Goal: Communication & Community: Answer question/provide support

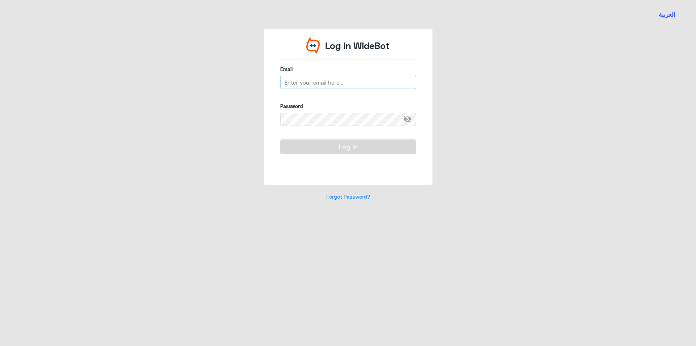
type input "[EMAIL_ADDRESS][DOMAIN_NAME]"
click at [357, 139] on button "Log In" at bounding box center [348, 146] width 136 height 15
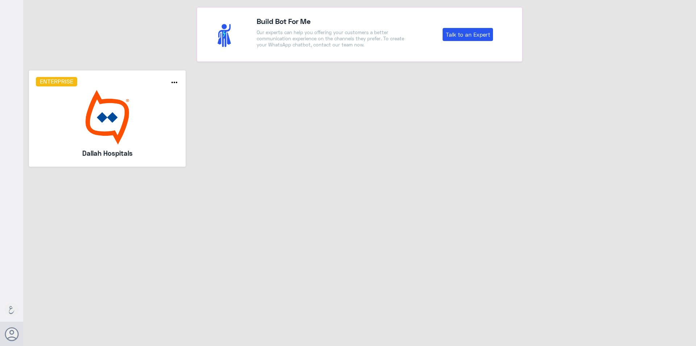
click at [129, 130] on img at bounding box center [107, 117] width 143 height 54
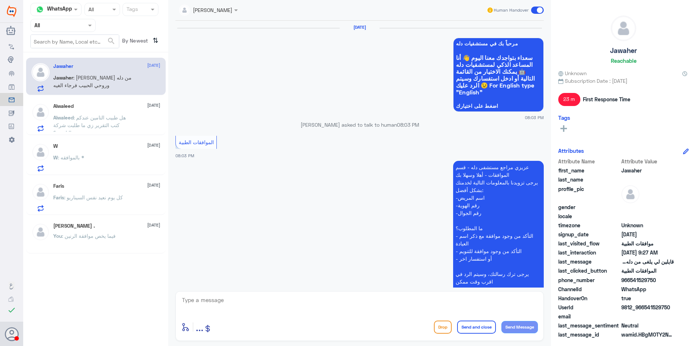
scroll to position [1066, 0]
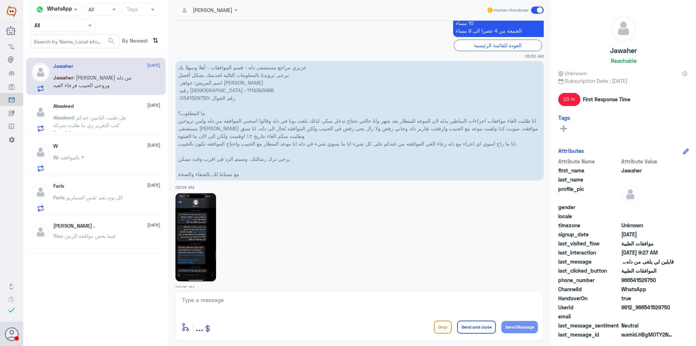
click at [198, 91] on p "عزيزي مراجع مستشفى دله - قسم الموافقات - أهلا وسهلا بك يرجى تزويدنا بالمعلومات …" at bounding box center [359, 120] width 368 height 119
copy p "0541529750"
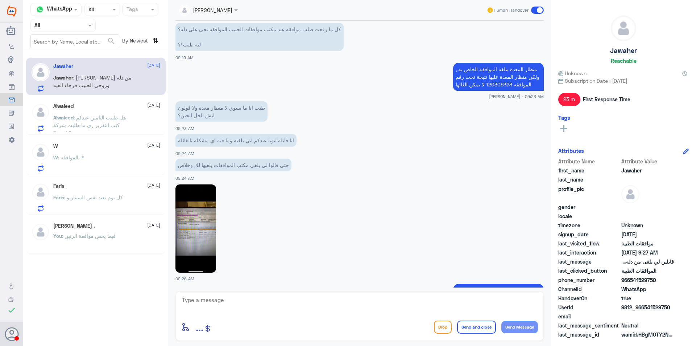
scroll to position [1609, 0]
click at [186, 215] on img at bounding box center [195, 228] width 41 height 88
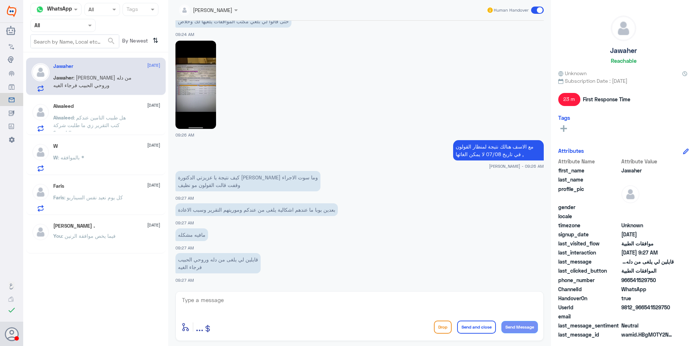
click at [257, 296] on textarea at bounding box center [359, 304] width 357 height 18
type textarea "f"
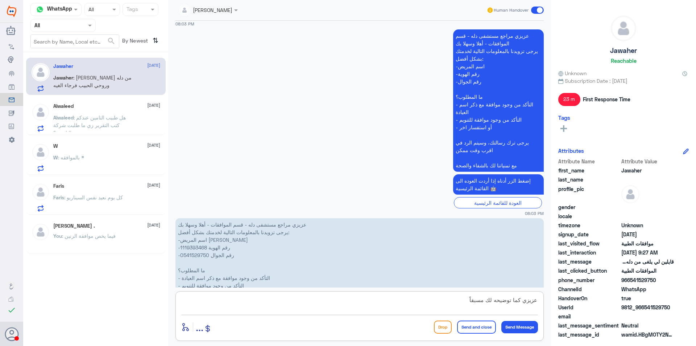
scroll to position [298, 0]
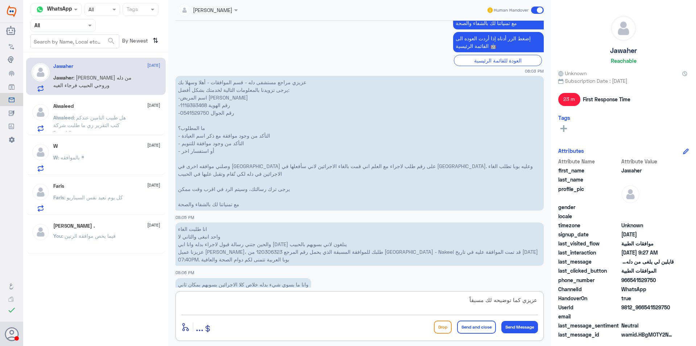
click at [446, 303] on textarea "عزيزي كما توضيحه لك مسبقاً" at bounding box center [359, 304] width 357 height 18
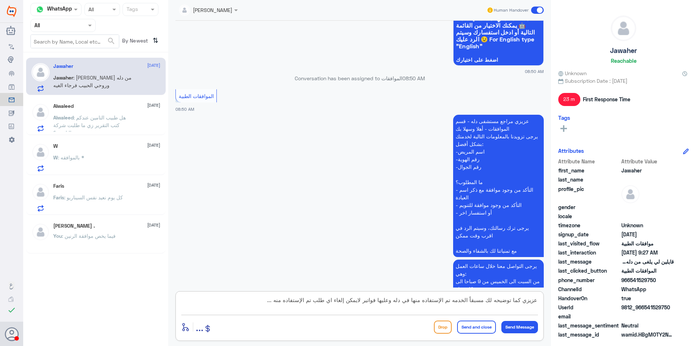
scroll to position [842, 0]
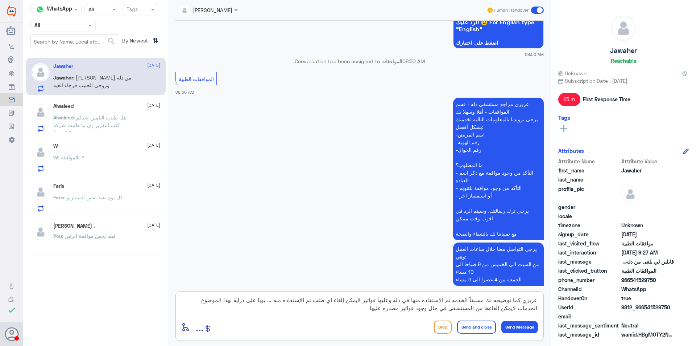
type textarea "عزيزي كما توضيحه لك مسبقاً الخدمه تم الإستفاده منها في دله وعليها فواتير لايمكن…"
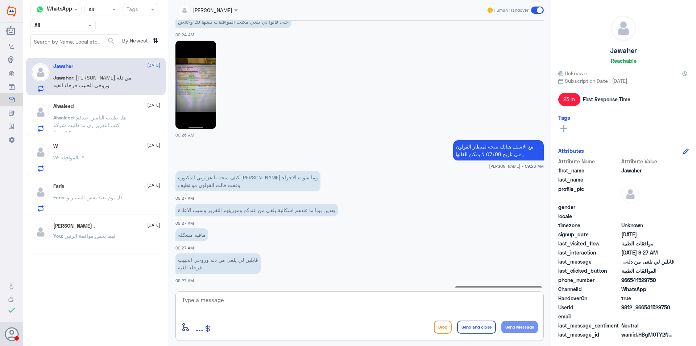
scroll to position [1839, 0]
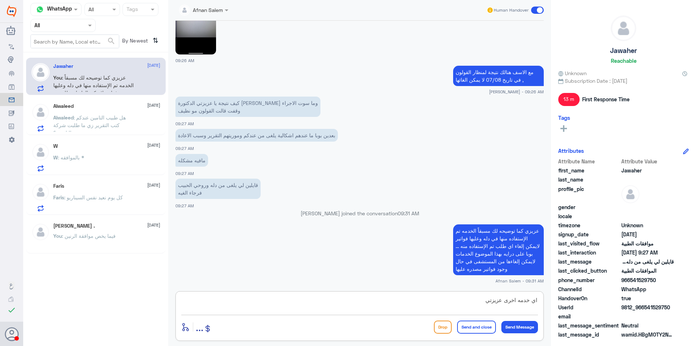
type textarea "اي خدمه اخرى عزيزتي"
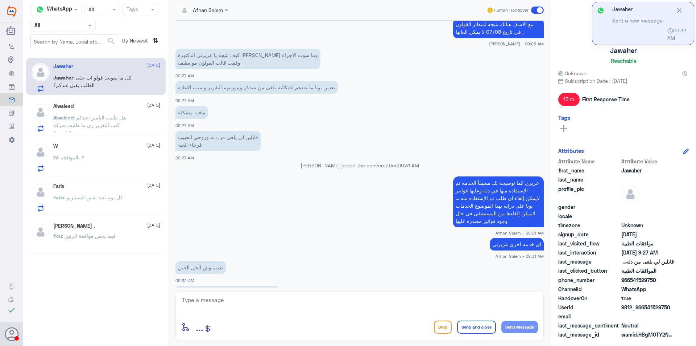
scroll to position [1911, 0]
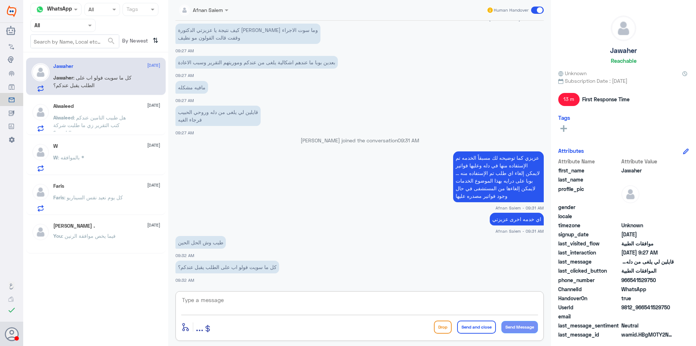
click at [297, 301] on textarea at bounding box center [359, 304] width 357 height 18
type textarea "ي"
type textarea "م"
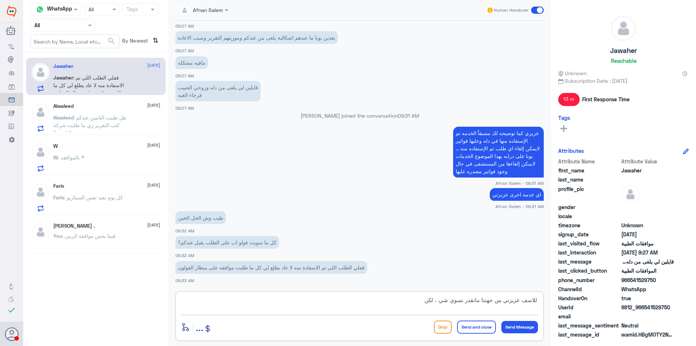
type textarea "للاسف عزيزتي من جهتنا مانقدر نسوي شي ، لكن ا"
click at [297, 301] on textarea "للاسف عزيزتي من جهتنا مانقدر نسوي شي ، لكن ا" at bounding box center [359, 304] width 357 height 18
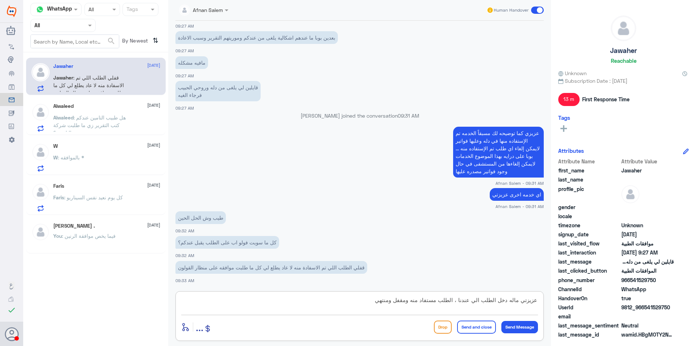
type textarea "عزيزتي ماله دخل الطلب الي عندنا ، الطلب مستفاد منه ومقفل ومنتهي"
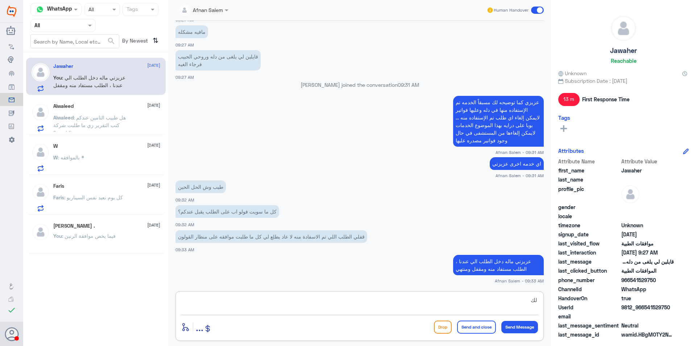
type textarea "ل"
type textarea "و"
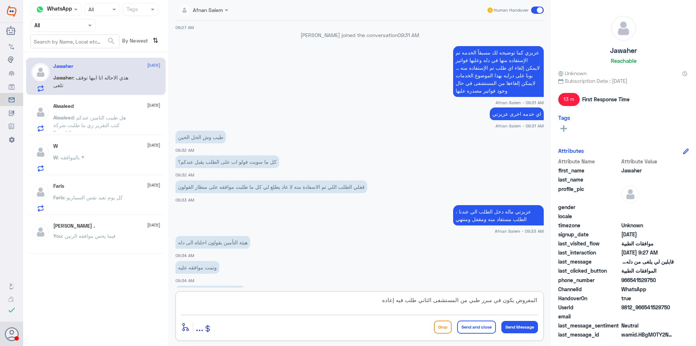
scroll to position [2041, 0]
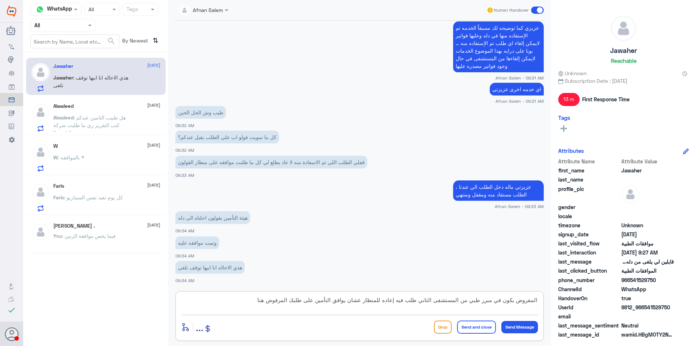
type textarea "المفروض يكون في مبرر طبي من المستشفى الثاني طلب فيه إعاده للمنظار عشان يوافق ال…"
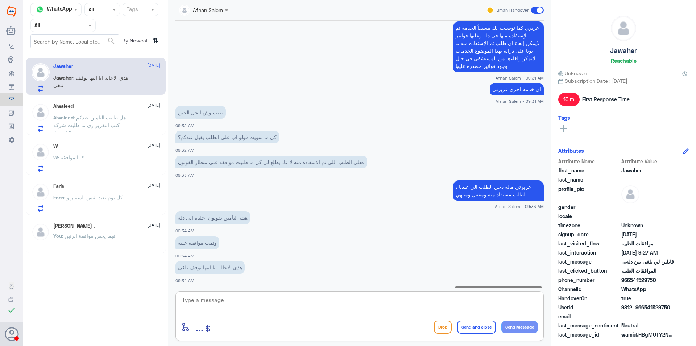
scroll to position [2088, 0]
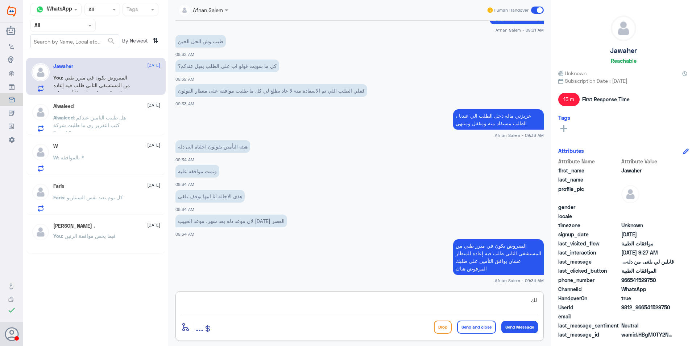
type textarea "ل"
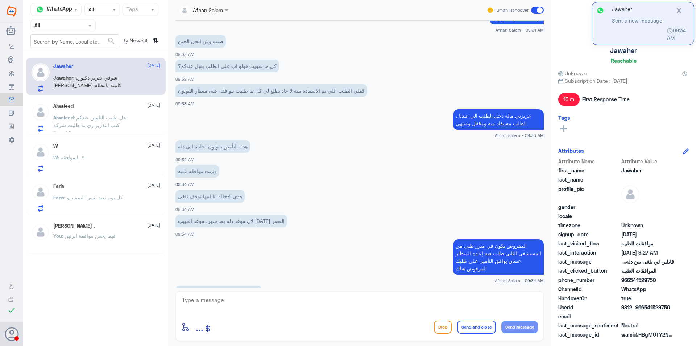
scroll to position [2137, 0]
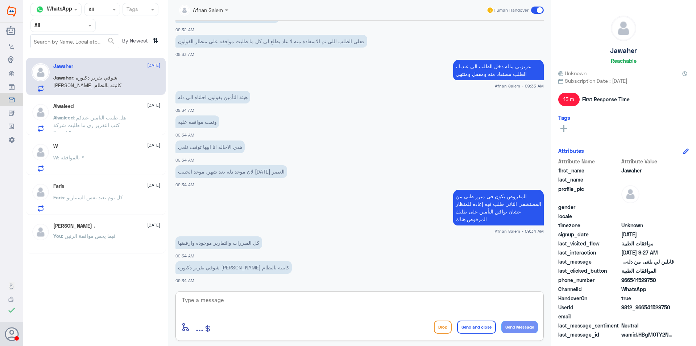
click at [301, 304] on textarea at bounding box center [359, 304] width 357 height 18
type textarea "م"
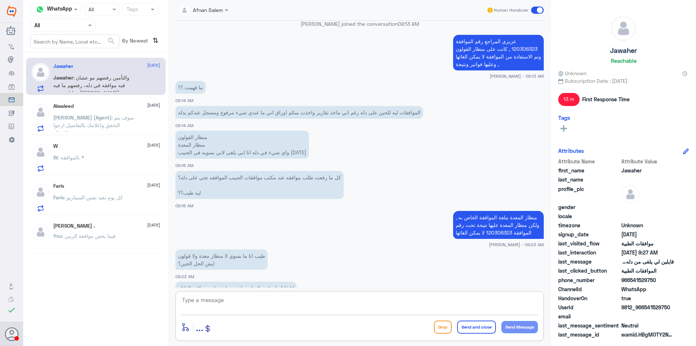
scroll to position [2170, 0]
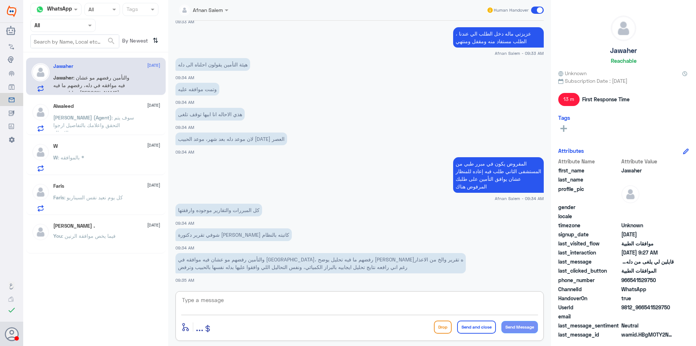
click at [380, 298] on textarea at bounding box center [359, 304] width 357 height 18
type textarea "ي"
type textarea "الموافقه على منظار القولون فقط عندنا في [GEOGRAPHIC_DATA]"
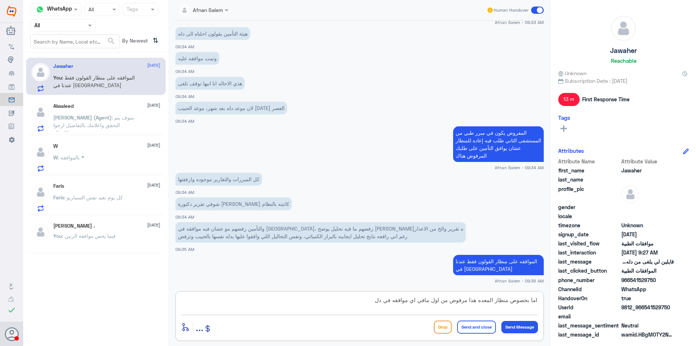
type textarea "اما بخصوص منظار المعده هذا مرفوض من اول مافي اي موافقه في [GEOGRAPHIC_DATA]"
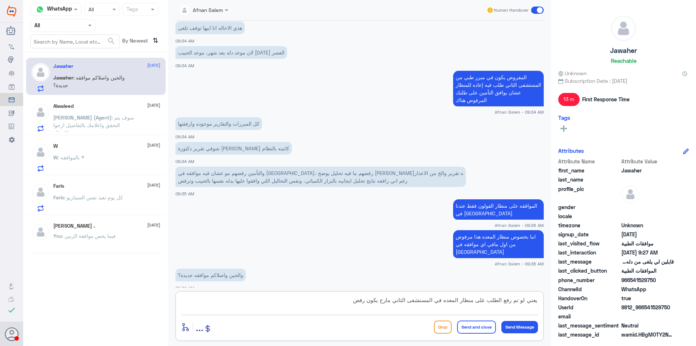
scroll to position [2281, 0]
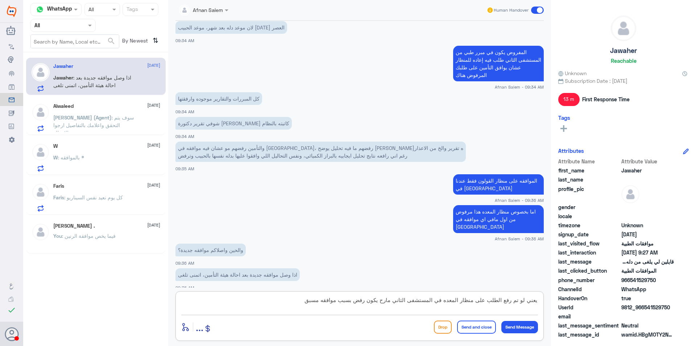
type textarea "يعني لو تم رفع الطلب على منظار المعده في المستشفى الثاني مارح يكون رفض بسبب موا…"
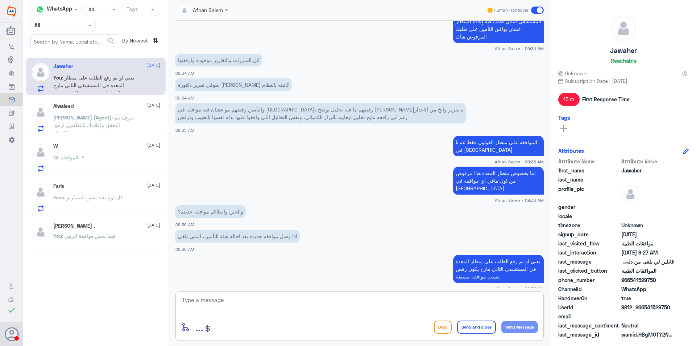
type textarea "ح"
type textarea "عزيزتي لايوجد اي موافقات جديده"
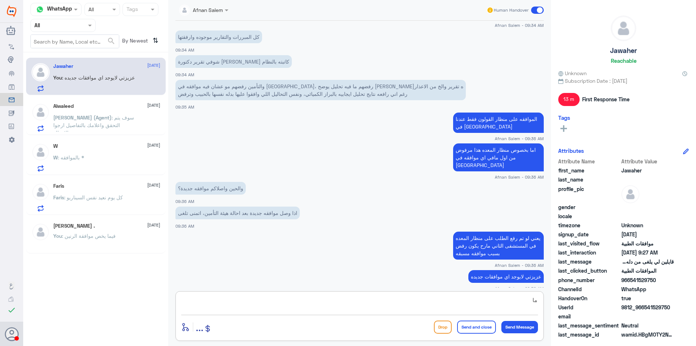
type textarea "م"
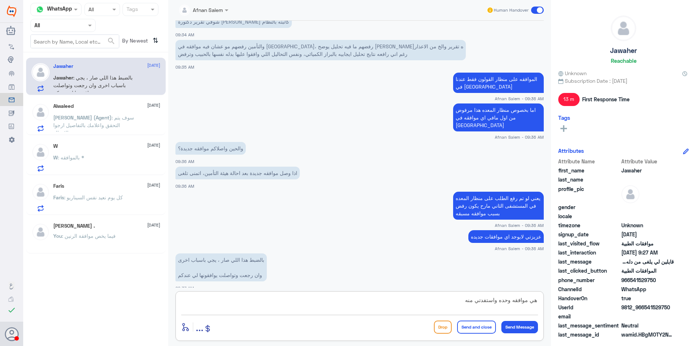
type textarea "هي موافقه وحده واستفدتي منها"
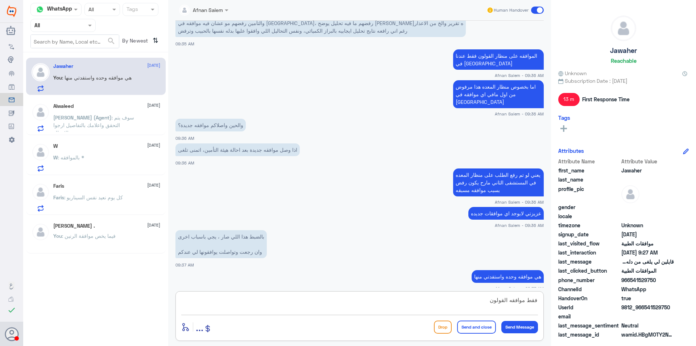
type textarea "فقط موافقه القولون"
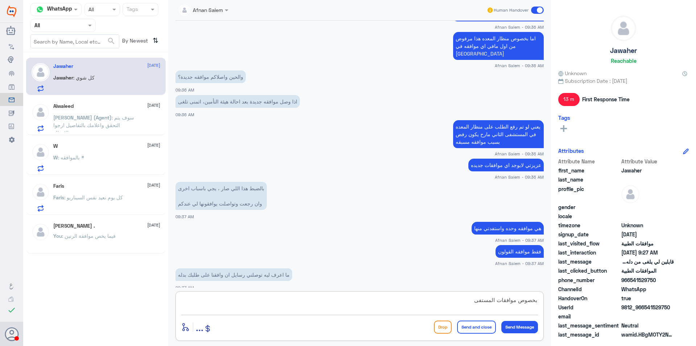
scroll to position [2479, 0]
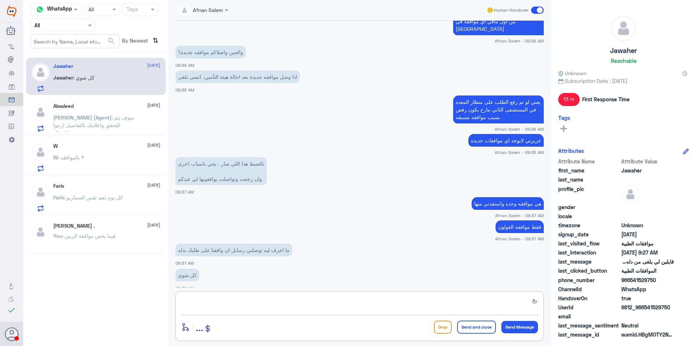
type textarea "ب"
type textarea "مثل ماوضحت لك منظار القولون فقط"
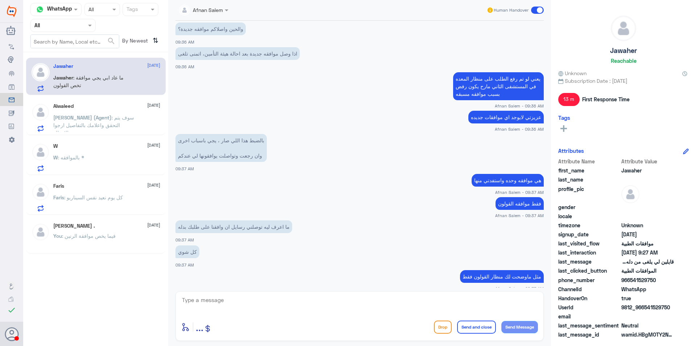
scroll to position [2559, 0]
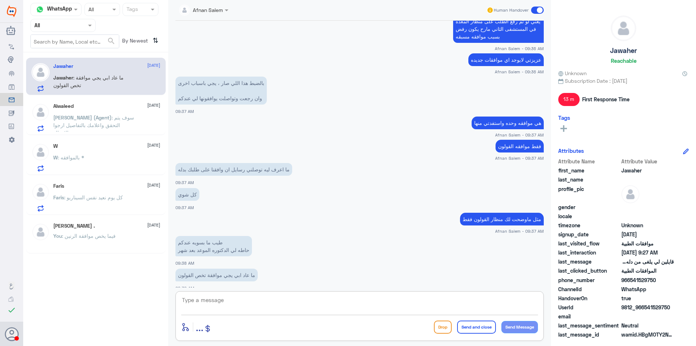
click at [287, 300] on textarea at bounding box center [359, 304] width 357 height 18
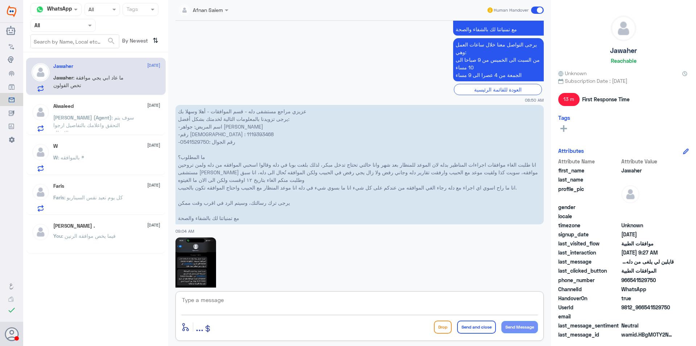
scroll to position [1000, 0]
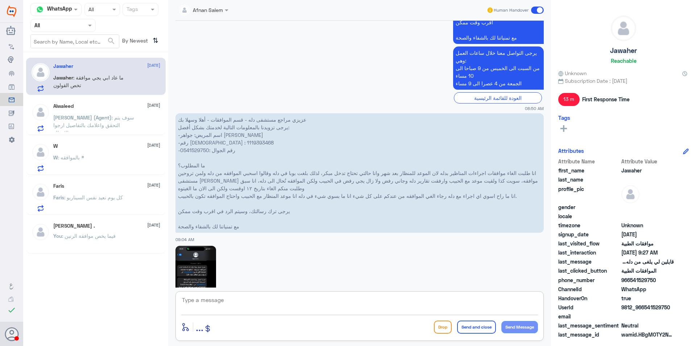
click at [201, 137] on p "عزيزي مراجع مستشفى دله - قسم الموافقات - أهلا وسهلا بك يرجى تزويدنا بالمعلومات …" at bounding box center [359, 172] width 368 height 119
copy p "1119393468"
click at [329, 299] on textarea at bounding box center [359, 304] width 357 height 18
type textarea "f"
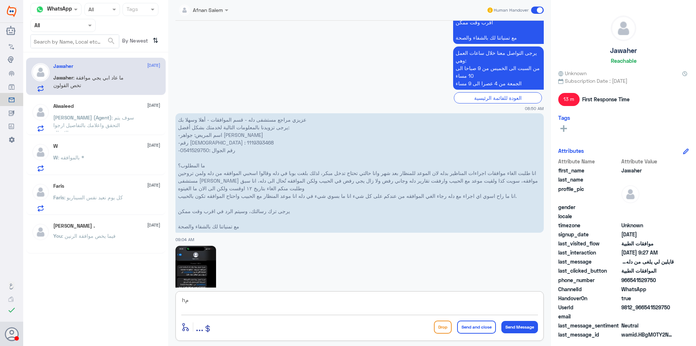
type textarea "h"
type textarea "منظار القولون انتي سويتيه وانتهى وأصدر التقرير"
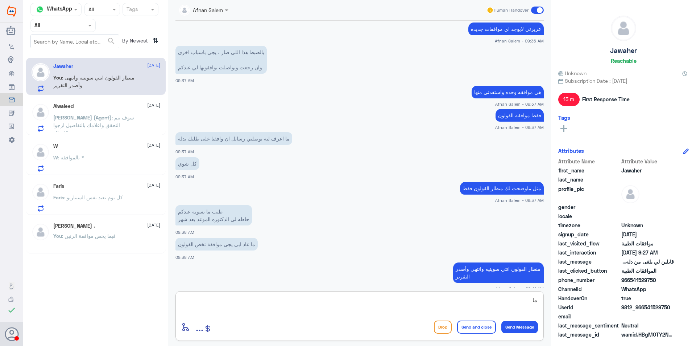
type textarea "م"
type textarea "ك"
click at [499, 296] on textarea at bounding box center [359, 304] width 357 height 18
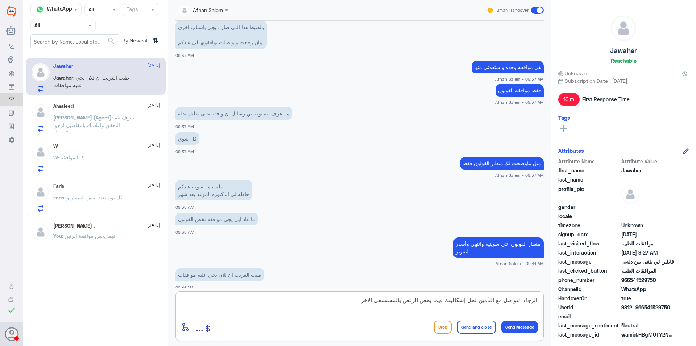
type textarea "الرجاء التواصل مع التأمين لحل إشكاليتك فيما يخص الرفض بالمستشفى الاخر"
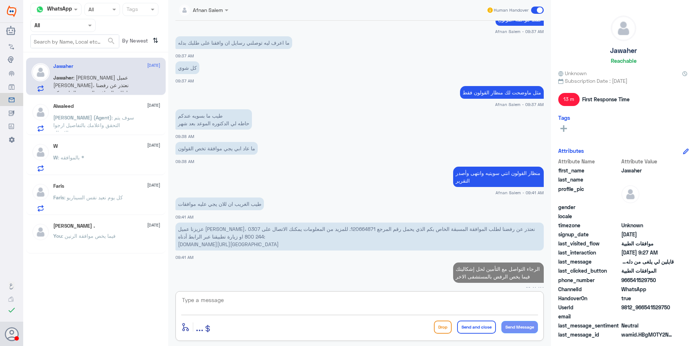
scroll to position [2625, 0]
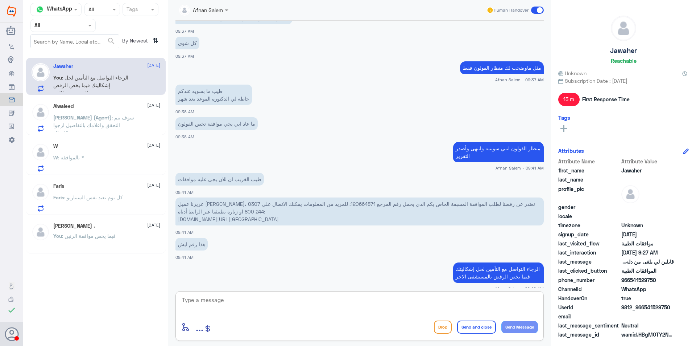
type textarea "ه"
type textarea "ا"
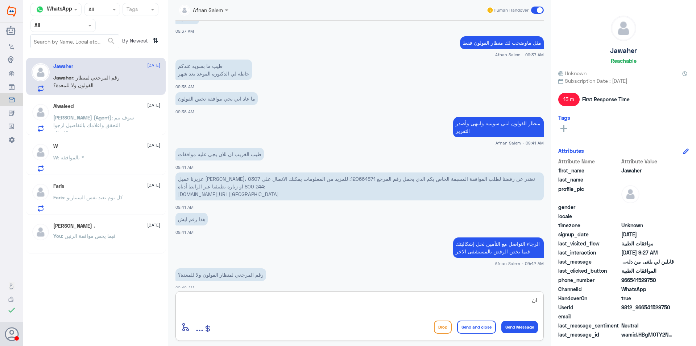
type textarea "ا"
click at [322, 172] on p "عزيزنا عميل [PERSON_NAME]، نعتذر عن رفضنا لطلب الموافقة المسبقة الخاص بكم الذي …" at bounding box center [359, 186] width 368 height 28
copy p "120664871"
click at [367, 306] on textarea at bounding box center [359, 304] width 357 height 18
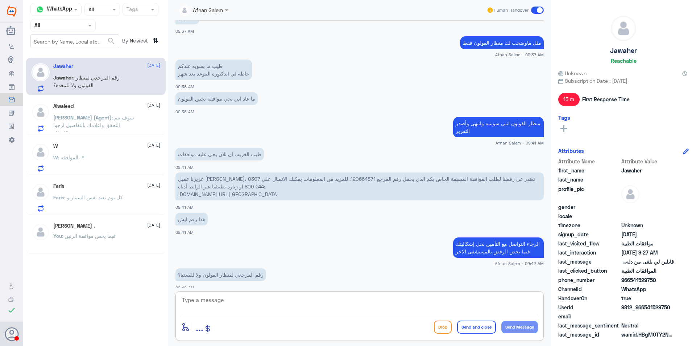
type textarea "ب"
type textarea "هذا الطلب ماله علاقه بدله"
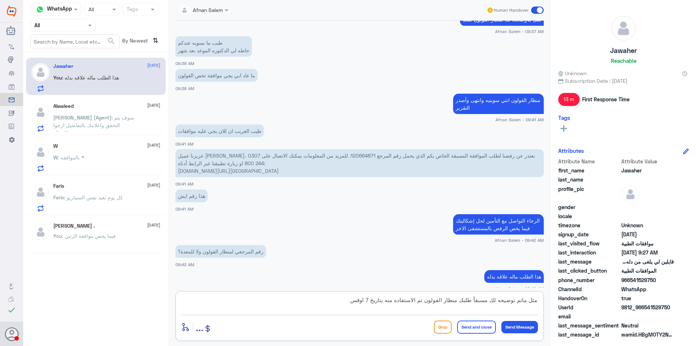
type textarea "مثل ماتم توضيحه لك مسبقاً طلبك منظار القولون تم الاستفاده منه بتاريخ 7 اوقست"
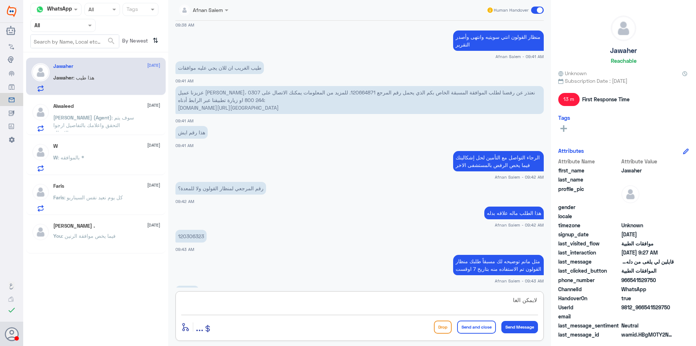
scroll to position [2736, 0]
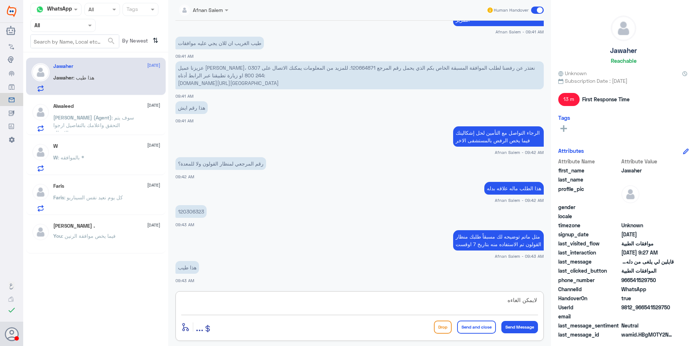
type textarea "لايمكن الغاءه"
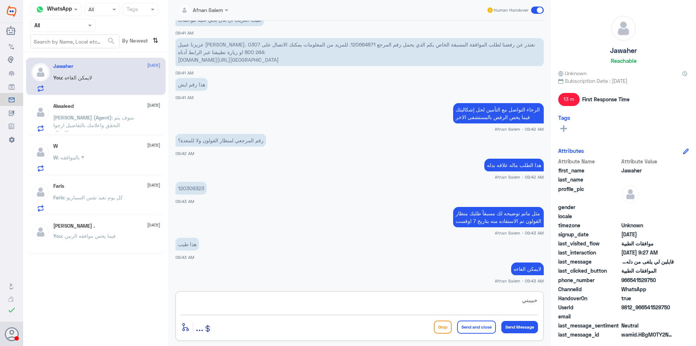
type textarea "حبيبتي"
click at [195, 182] on p "120306323" at bounding box center [190, 188] width 31 height 13
copy p "120306323"
click at [510, 299] on textarea "حبيبتي" at bounding box center [359, 304] width 357 height 18
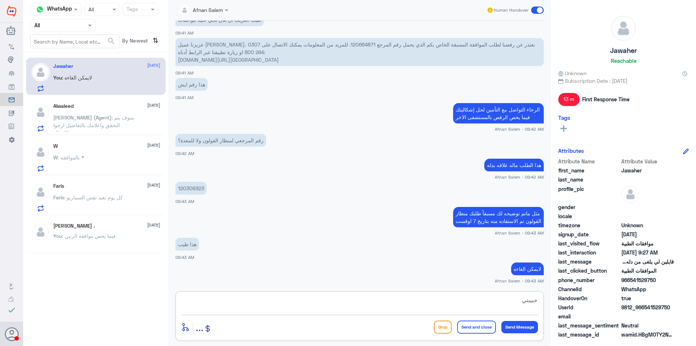
click at [510, 299] on textarea "حبيبتي" at bounding box center [359, 304] width 357 height 18
type textarea "هذا الطلب بتاريخ"
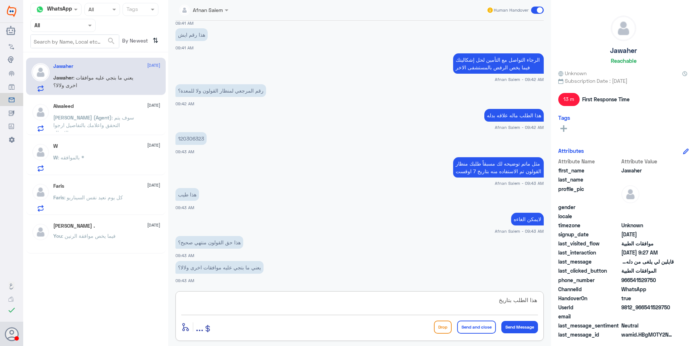
drag, startPoint x: 489, startPoint y: 295, endPoint x: 572, endPoint y: 293, distance: 83.4
click at [572, 293] on div "Channel WhatsApp Status × All Tags Agent Filter All search By Newest ⇅ Jawaher …" at bounding box center [359, 174] width 673 height 348
click at [413, 310] on textarea at bounding box center [359, 304] width 357 height 18
click at [414, 305] on textarea at bounding box center [359, 304] width 357 height 18
type textarea "ي"
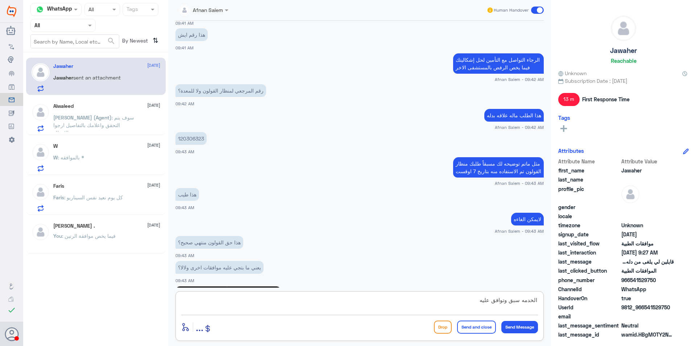
scroll to position [2909, 0]
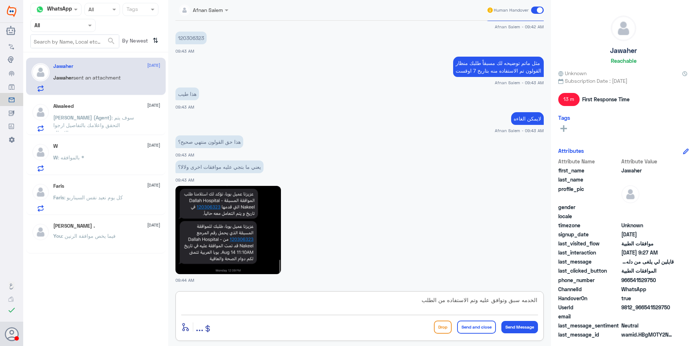
type textarea "الخدمه سبق وتوافق عليه وتم الاستفاده من الطلب"
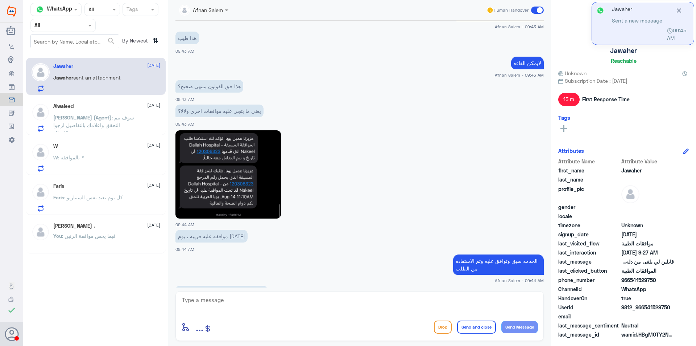
scroll to position [2875, 0]
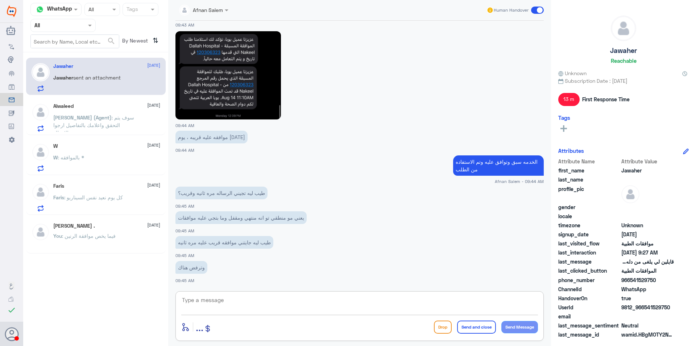
click at [305, 299] on textarea at bounding box center [359, 304] width 357 height 18
type textarea "d"
type textarea "ي"
type textarea "م"
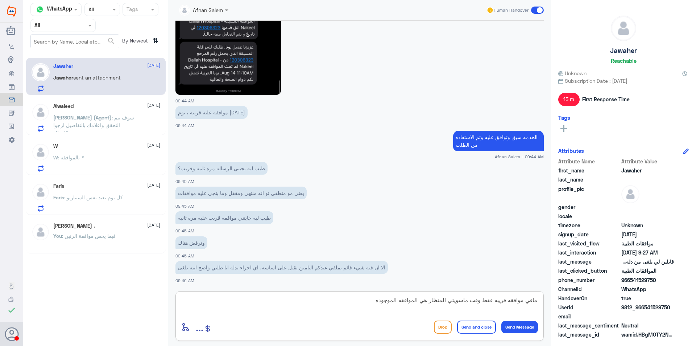
type textarea "مافي موافقه قريبه فقط وقت ماسويتي المنظار هي الموافقه الموجوده"
click at [305, 299] on textarea "مافي موافقه قريبه فقط وقت ماسويتي المنظار هي الموافقه الموجوده" at bounding box center [359, 304] width 357 height 18
type textarea "عزيزتي تم توضيح لك الموافقات الموجوده بدله والي تم استخدامها فقط منظار القولون …"
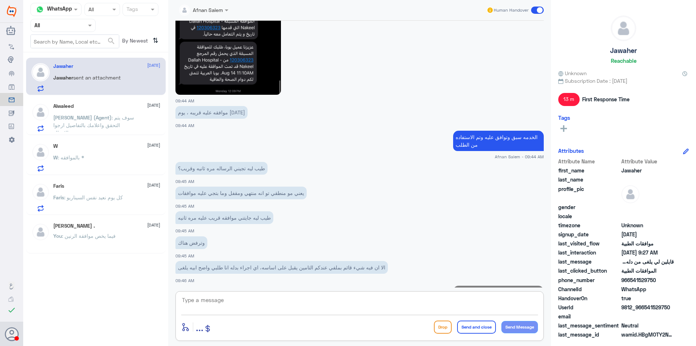
scroll to position [2946, 0]
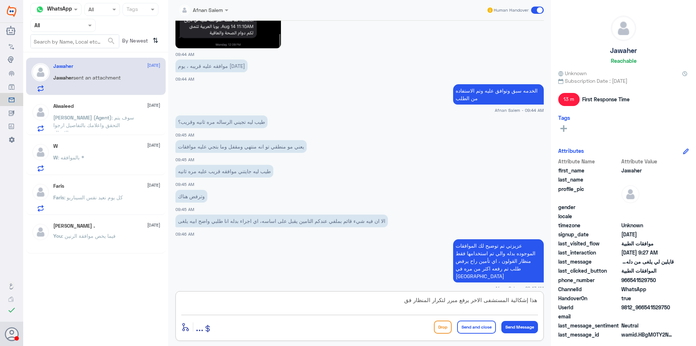
type textarea "هذا إشكالية المستشفى الاخر يرفع مبرر لتكرار المنظار فقط"
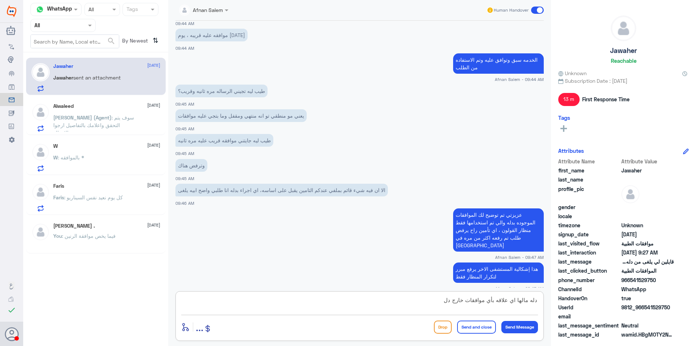
type textarea "دله مالها اي علاقه بأي موافقات خارج [GEOGRAPHIC_DATA]"
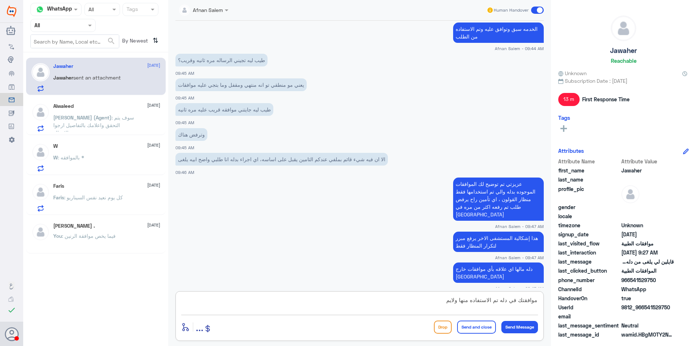
scroll to position [3033, 0]
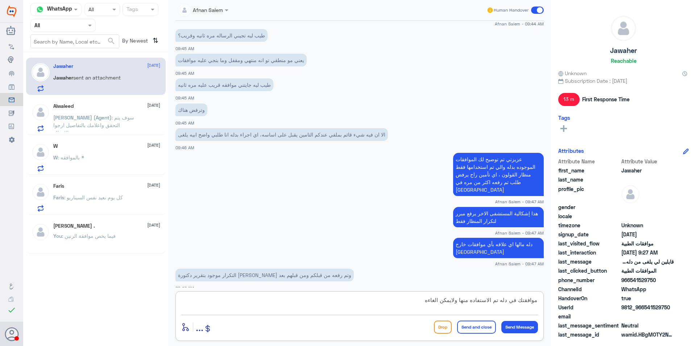
type textarea "موافقتك في دله تم الاستفاده منها ولايمكن الغاءها"
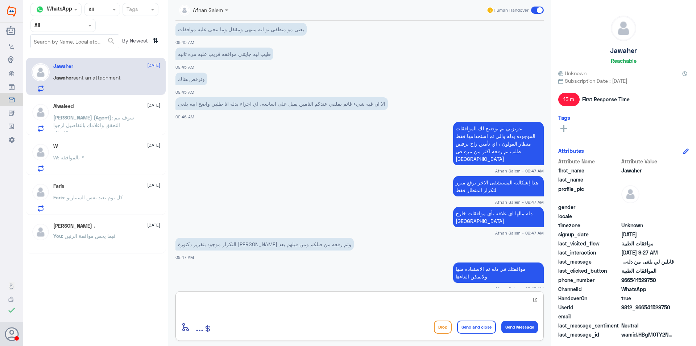
type textarea "ك"
type textarea "مافي اي طلب مكرر"
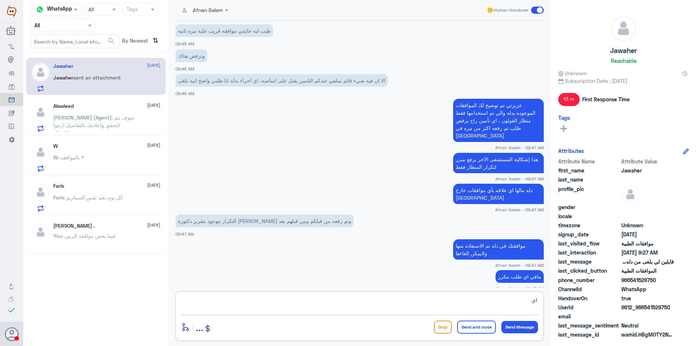
type textarea "ا"
type textarea "الرجاء التواصل مع التأمين لحل إشكاليتك في ال[GEOGRAPHIC_DATA]"
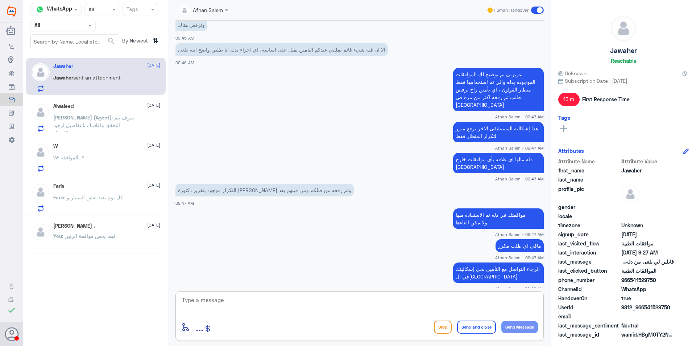
scroll to position [3150, 0]
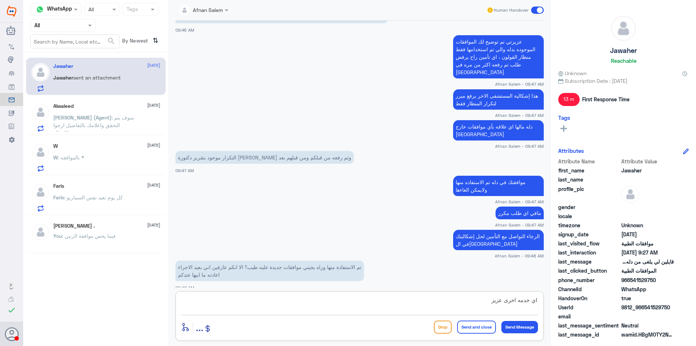
type textarea "اي خدمه اخرى عزيزي"
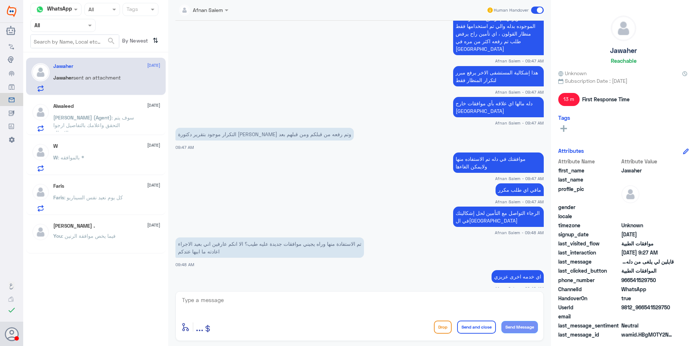
click at [479, 156] on div "[DATE] عزيزي مراجع مستشفى دله - قسم الموافقات - أهلا وسهلا بك يرجى تزويدنا بالم…" at bounding box center [360, 154] width 376 height 266
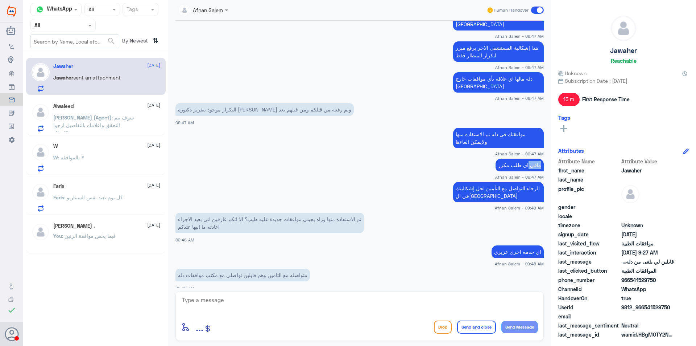
click at [479, 158] on app-msgs-text "مافي اي طلب مكرر" at bounding box center [359, 164] width 368 height 13
click at [478, 134] on p "موافقتك في دله تم الاستفاده منها ولايمكن الغاءها" at bounding box center [498, 138] width 91 height 20
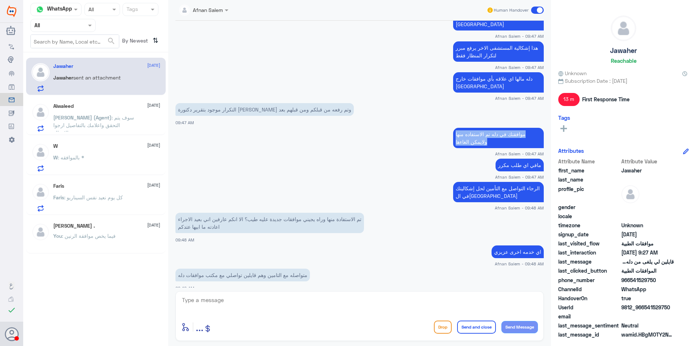
click at [478, 134] on p "موافقتك في دله تم الاستفاده منها ولايمكن الغاءها" at bounding box center [498, 138] width 91 height 20
copy div "موافقتك في دله تم الاستفاده منها ولايمكن الغاءها"
click at [429, 289] on div "Afnan Salem Human Handover [DATE] عزيزي مراجع مستشفى دله - قسم الموافقات - أهلا…" at bounding box center [359, 174] width 383 height 348
click at [426, 297] on textarea at bounding box center [359, 304] width 357 height 18
paste textarea "موافقتك في دله تم الاستفاده منها ولايمكن الغاءها"
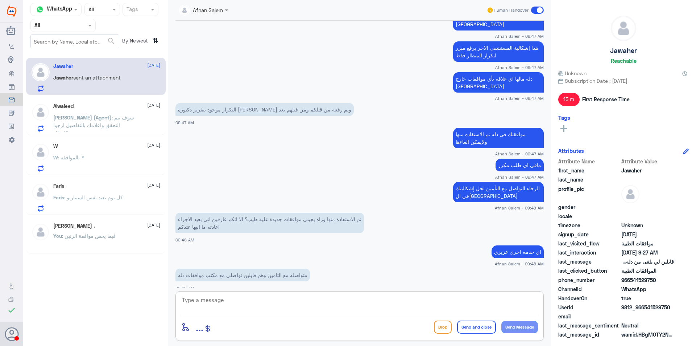
type textarea "موافقتك في دله تم الاستفاده منها ولايمكن الغاءها"
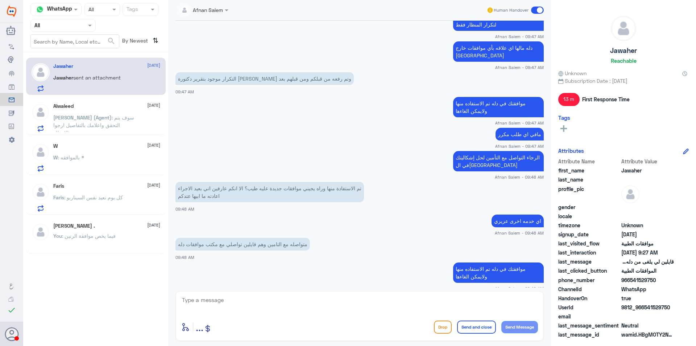
scroll to position [3254, 0]
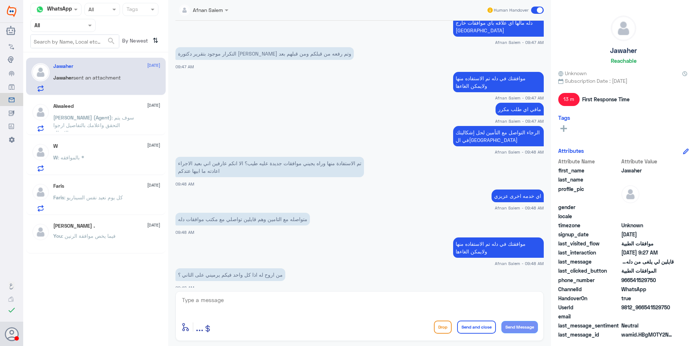
click at [280, 294] on div "enter flow name ... Drop Send and close Send Message" at bounding box center [359, 316] width 368 height 50
click at [280, 298] on textarea at bounding box center [359, 304] width 357 height 18
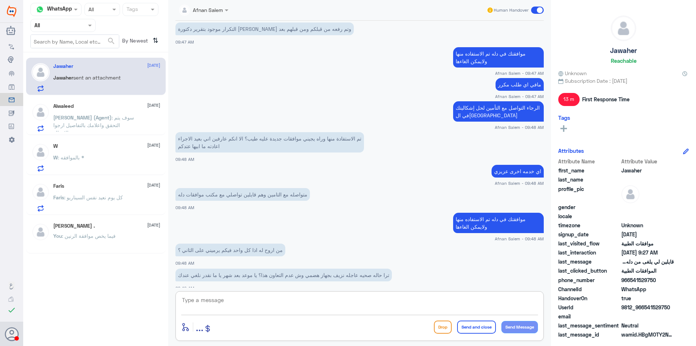
click at [312, 299] on textarea at bounding box center [359, 304] width 357 height 18
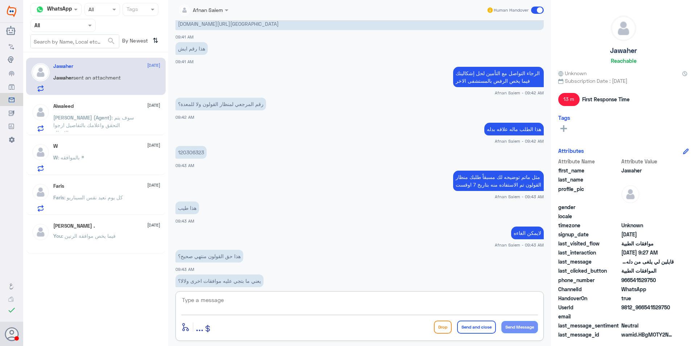
scroll to position [2517, 0]
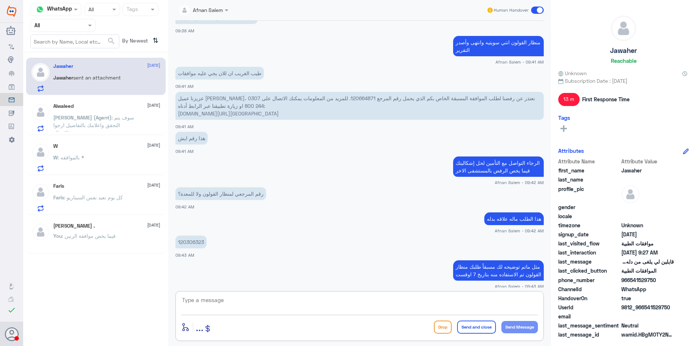
click at [190, 235] on p "120306323" at bounding box center [190, 241] width 31 height 13
copy p "120306323"
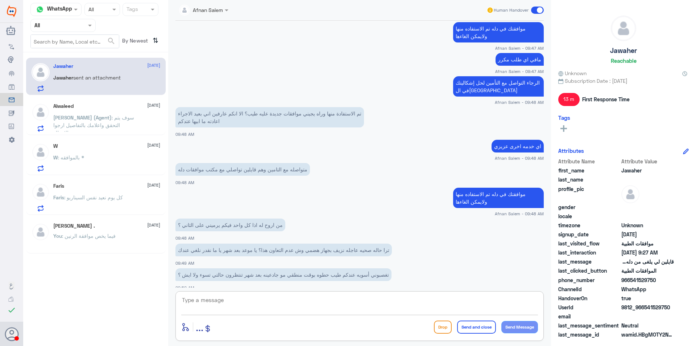
click at [313, 299] on textarea at bounding box center [359, 304] width 357 height 18
type textarea "ا"
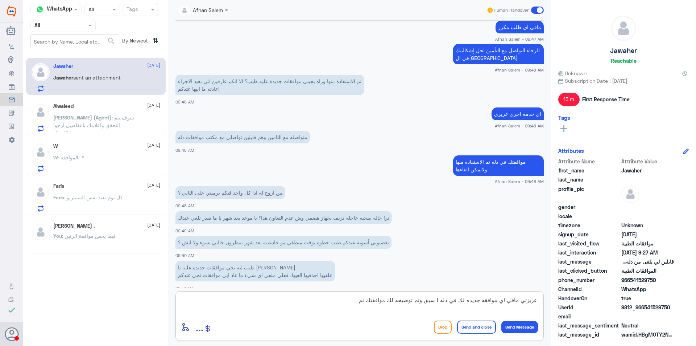
scroll to position [3360, 0]
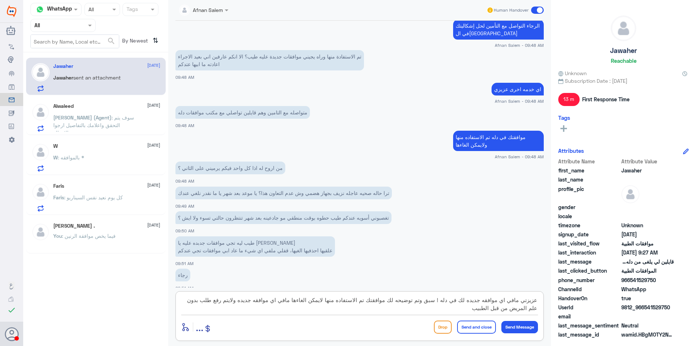
type textarea "عزيزتي مافي اي موافقه جديده لك في دله ! سبق وتم توضيحه لك موافقتك تم الاستفاده …"
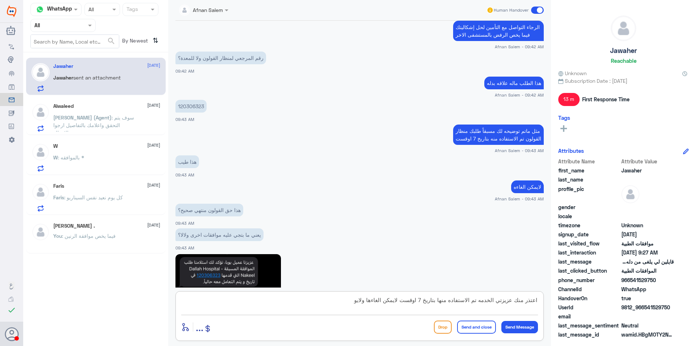
scroll to position [3439, 0]
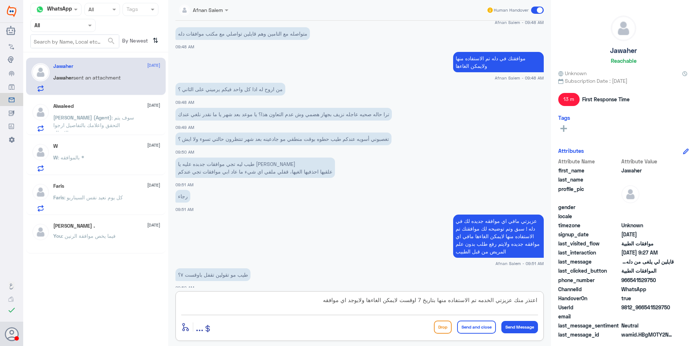
type textarea "اعتذر منك عزيزتي الخدمه تم الاستفاده منها بتاريخ 7 اوقست لايمكن الغاءها ولايوجد…"
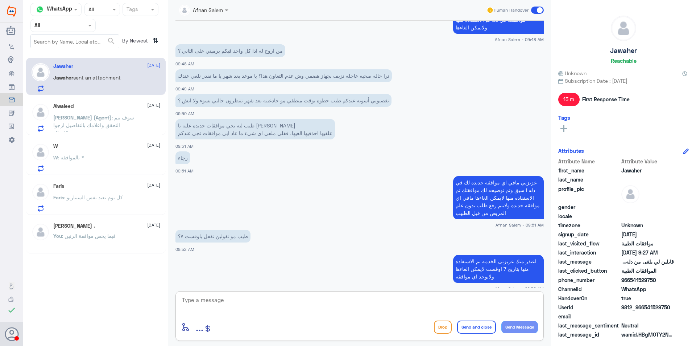
scroll to position [3502, 0]
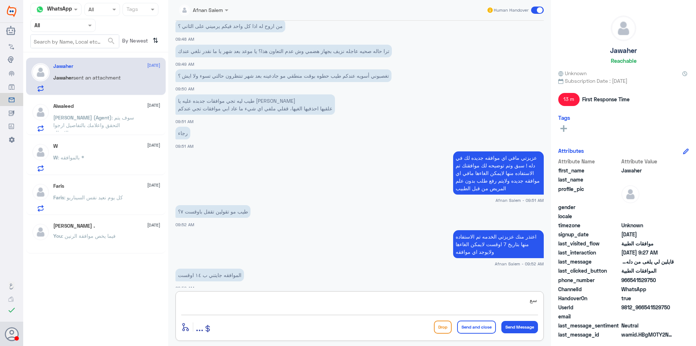
type textarea "س"
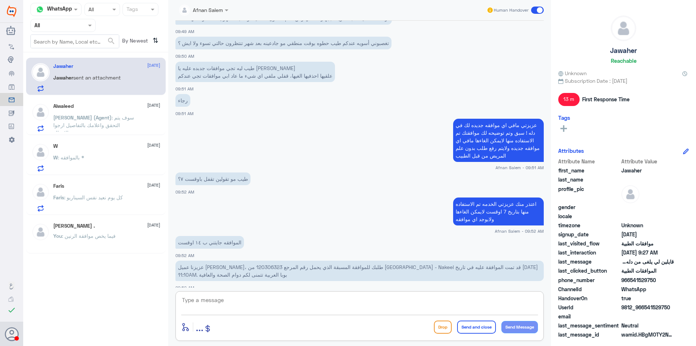
type textarea "ت"
type textarea "ك"
type textarea "م"
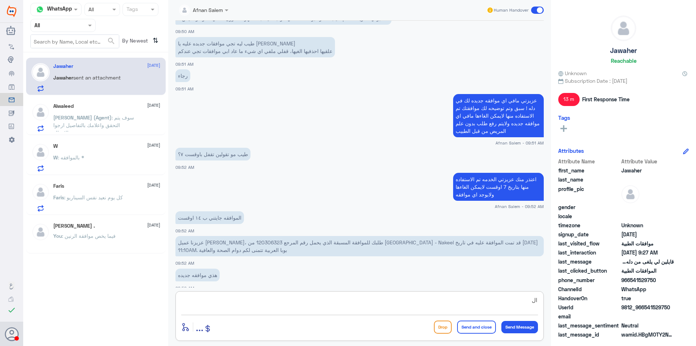
type textarea "ا"
type textarea "مافي اي طلب جديد في دله"
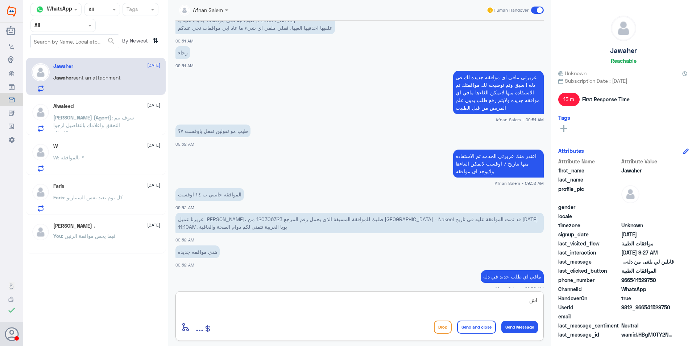
type textarea "ا"
type textarea "الموافقه بتاريخ 7 اوقست"
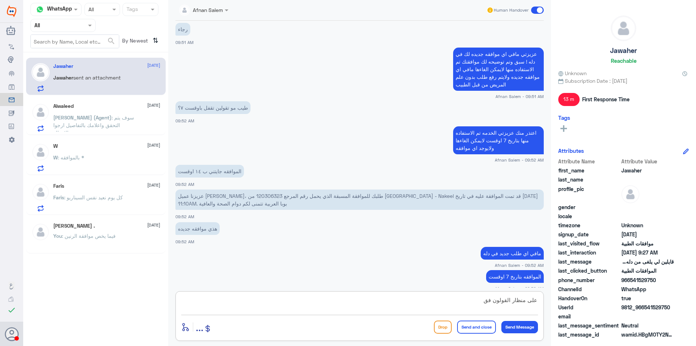
type textarea "على منظار القولون فقط"
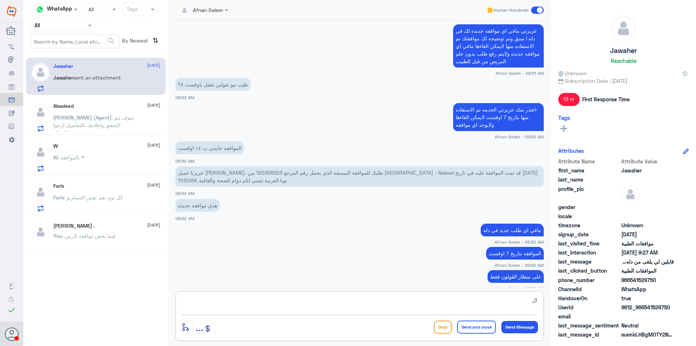
type textarea "ا"
type textarea "س"
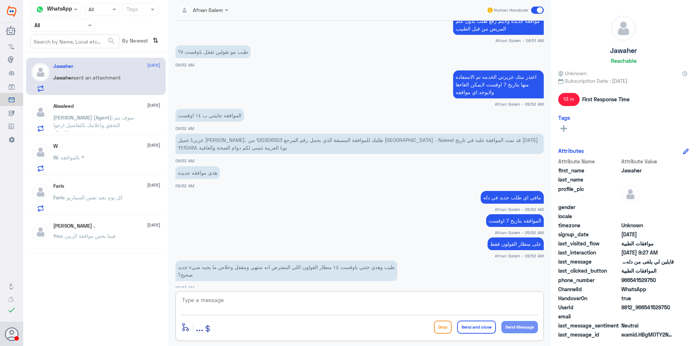
click at [307, 299] on textarea at bounding box center [359, 304] width 357 height 18
type textarea "ل"
type textarea "مافي اي طلب جديد كما تم توضيحه لك"
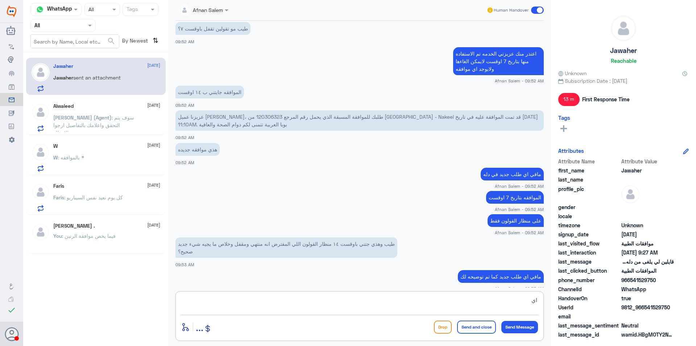
type textarea "ا"
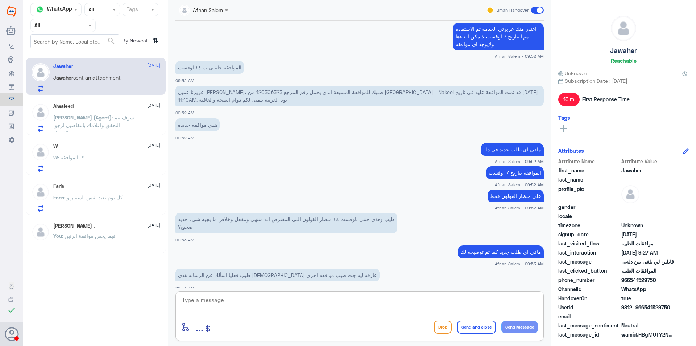
click at [273, 298] on textarea at bounding box center [359, 304] width 357 height 18
type textarea "ا"
type textarea "اشكالية الرسايل مب من عندنا لكن انا أكد لك ان الموافقه كانت وقت ماعملتي المنظار"
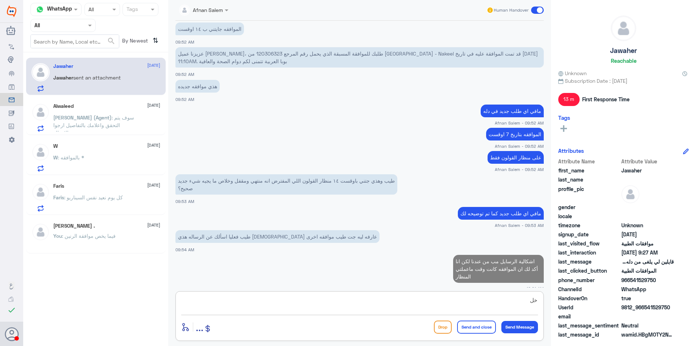
type textarea "خ"
type textarea "ي"
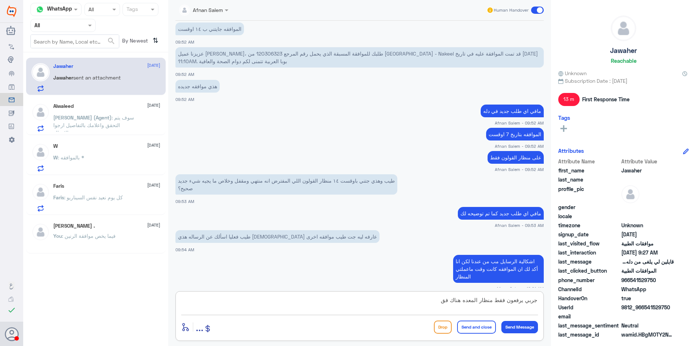
type textarea "جربي يرفعون فقط منظار المعده هناك فقط"
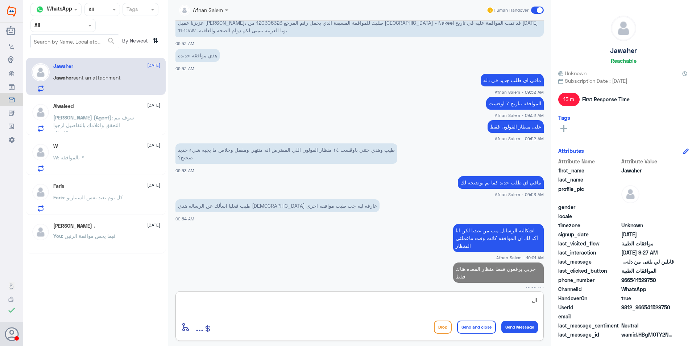
type textarea "ا"
type textarea "والقولون يرفع لك مبرر طبي ليش راح تعيدينه"
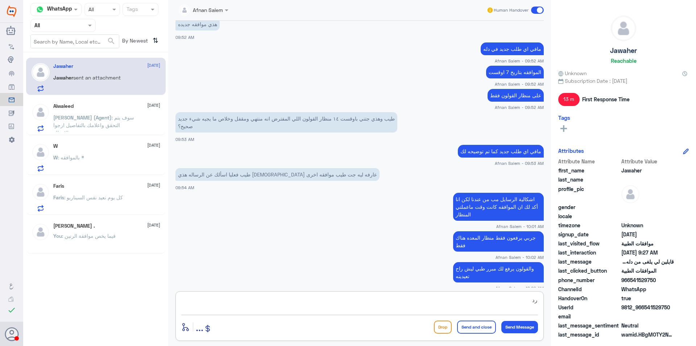
type textarea "ر"
type textarea "لانه المنظار يتسوى مره وحده"
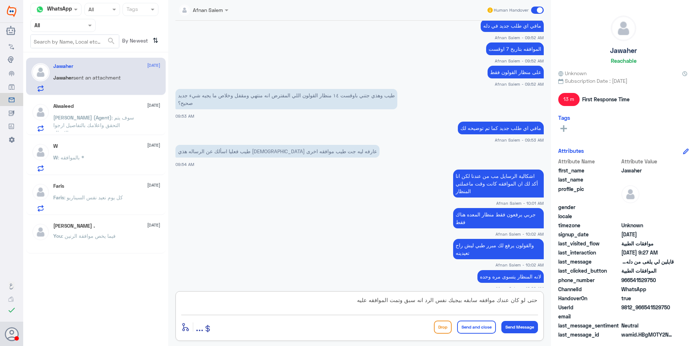
type textarea "حتى لو كان عندك موافقه سابقه بيجيك نفس الرد انه سبق وتمت الموافقه عليه"
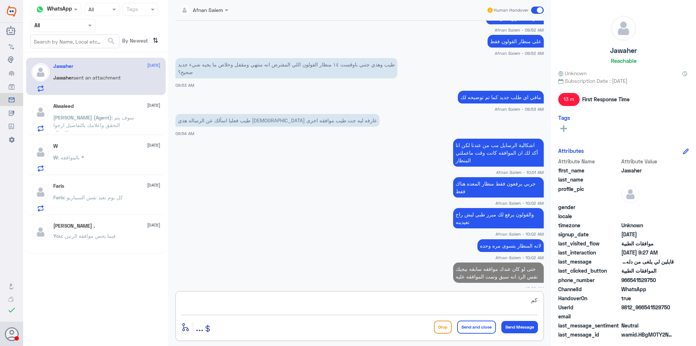
type textarea "ك"
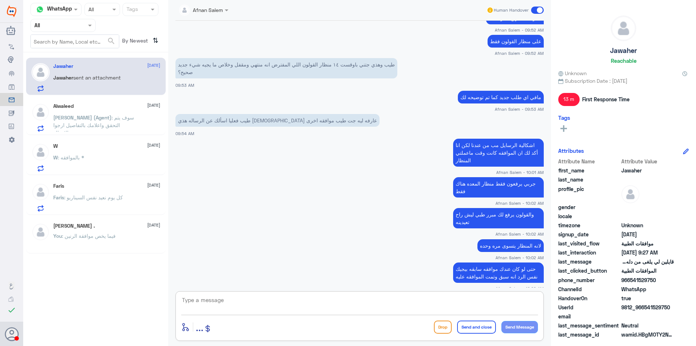
click at [388, 298] on textarea at bounding box center [359, 304] width 357 height 18
drag, startPoint x: 85, startPoint y: 26, endPoint x: 85, endPoint y: 31, distance: 4.4
click at [85, 29] on div "Agent Filter All" at bounding box center [62, 25] width 65 height 13
click at [75, 71] on div "Your Inbox" at bounding box center [62, 74] width 65 height 17
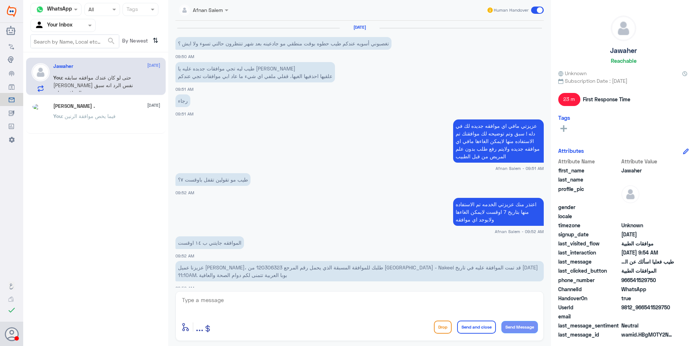
scroll to position [337, 0]
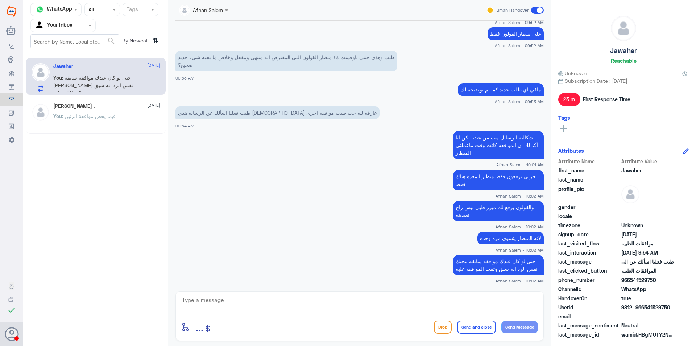
click at [61, 26] on input "text" at bounding box center [54, 25] width 40 height 8
click at [68, 80] on Team "Your Team" at bounding box center [59, 81] width 25 height 6
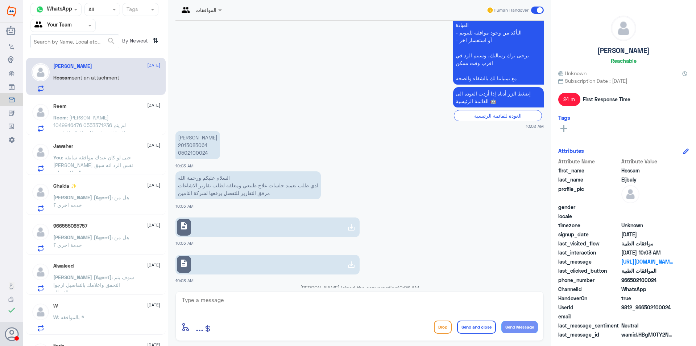
scroll to position [755, 0]
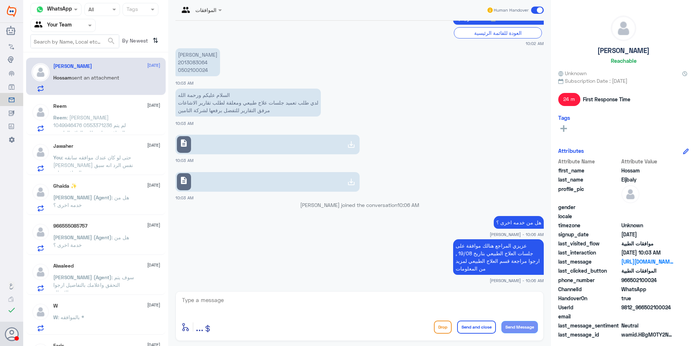
click at [74, 29] on div "Agent Filter Your Team" at bounding box center [58, 25] width 55 height 11
click at [74, 65] on div "Your Inbox" at bounding box center [62, 65] width 65 height 17
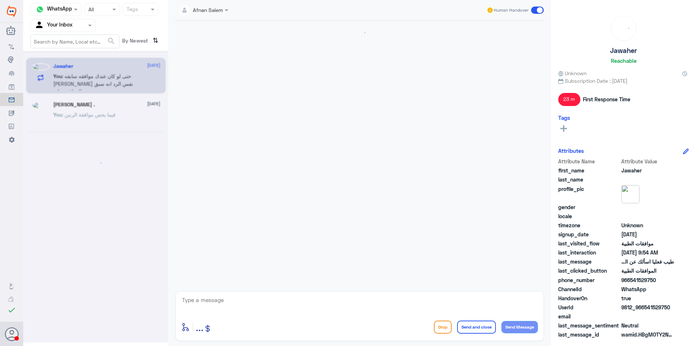
scroll to position [337, 0]
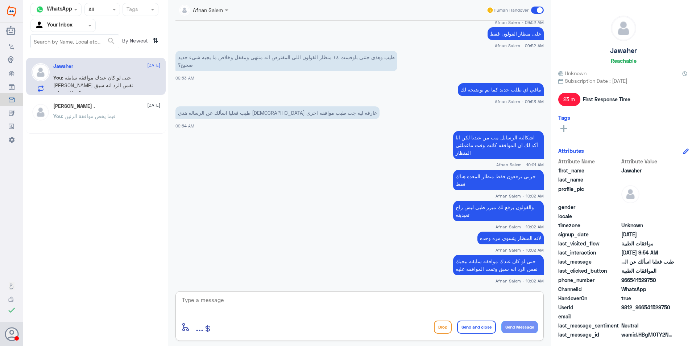
click at [467, 303] on textarea at bounding box center [359, 304] width 357 height 18
type textarea "اي خدمه اخرى عزيزتي"
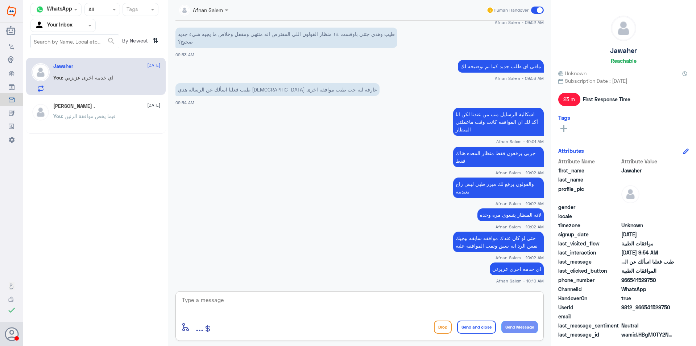
click at [111, 112] on div "[PERSON_NAME] . [DATE] You : فيما يخص موافقة الرنين" at bounding box center [106, 116] width 107 height 27
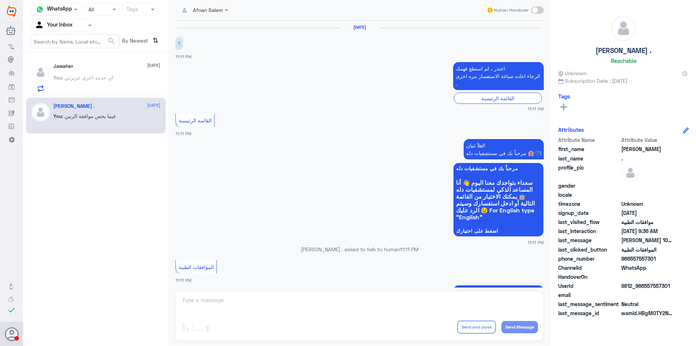
scroll to position [753, 0]
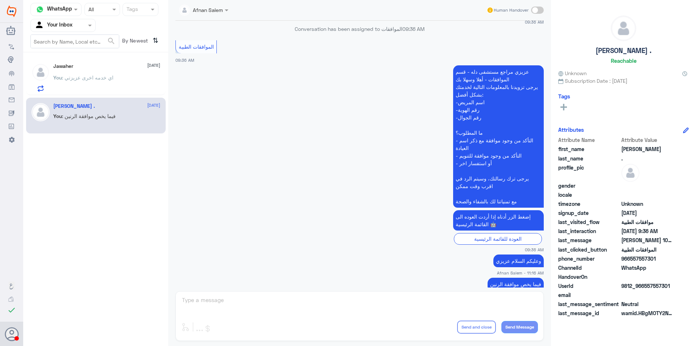
click at [110, 85] on p "You : اي خدمه اخرى عزيزتي" at bounding box center [83, 83] width 60 height 18
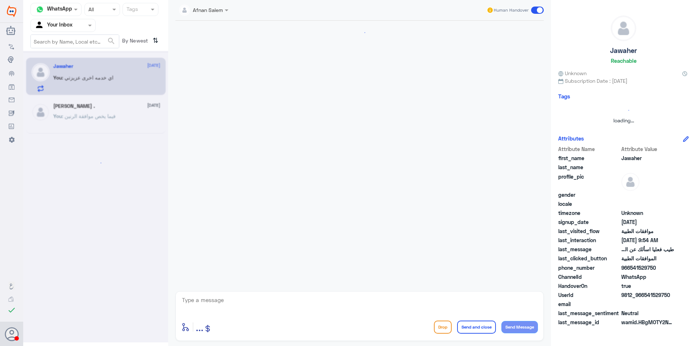
scroll to position [336, 0]
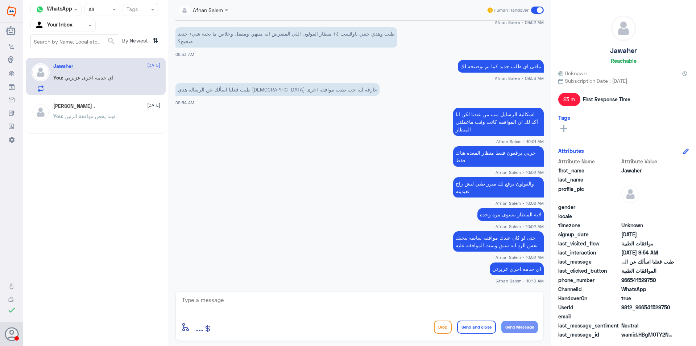
click at [108, 119] on span ": فيما يخص موافقة الرنين" at bounding box center [89, 116] width 54 height 6
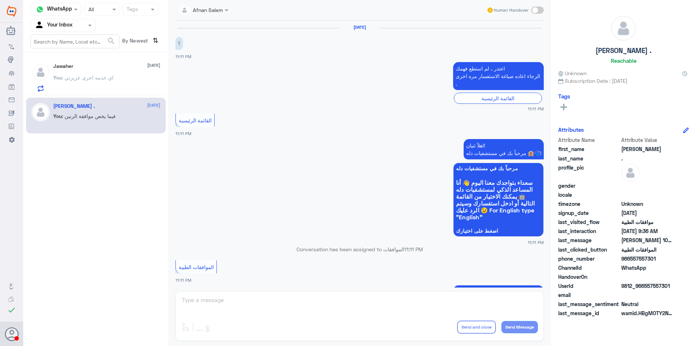
scroll to position [753, 0]
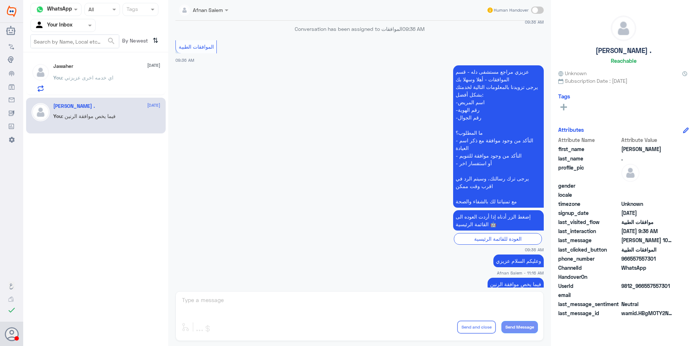
click at [101, 84] on p "You : اي خدمه اخرى عزيزتي" at bounding box center [83, 83] width 60 height 18
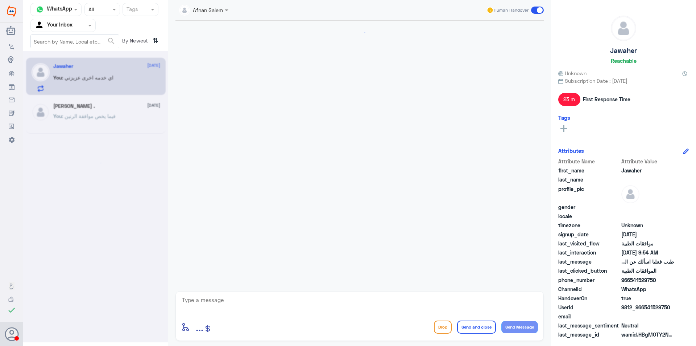
click at [78, 28] on div at bounding box center [63, 25] width 65 height 8
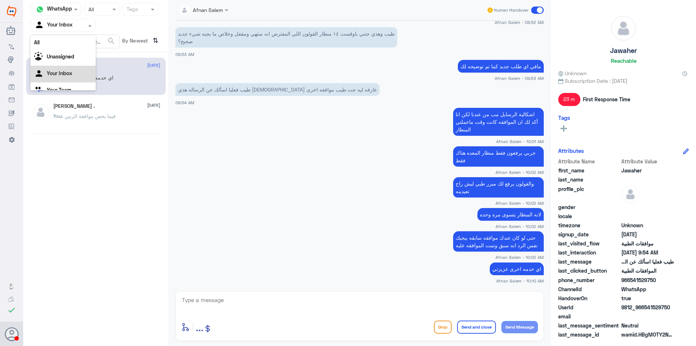
scroll to position [9, 0]
click at [72, 86] on div "Your Team" at bounding box center [62, 81] width 65 height 17
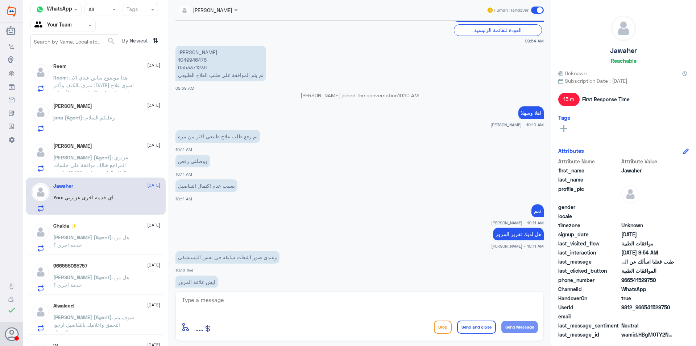
scroll to position [260, 0]
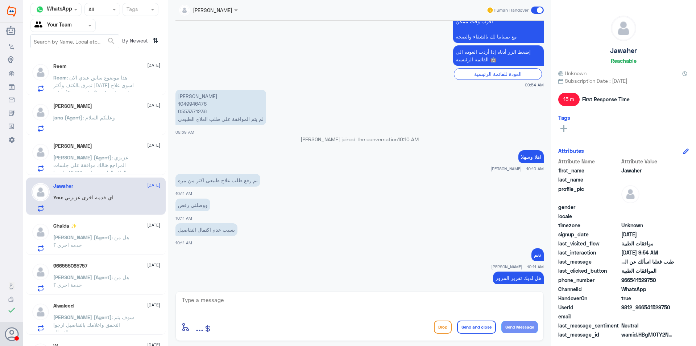
click at [198, 107] on p "[PERSON_NAME] 1049946476 0553371236 لم يتم الموافقة على طلب العلاج الطبيعي" at bounding box center [220, 108] width 91 height 36
click at [201, 112] on p "[PERSON_NAME] 1049946476 0553371236 لم يتم الموافقة على طلب العلاج الطبيعي" at bounding box center [220, 108] width 91 height 36
copy p "0553371236"
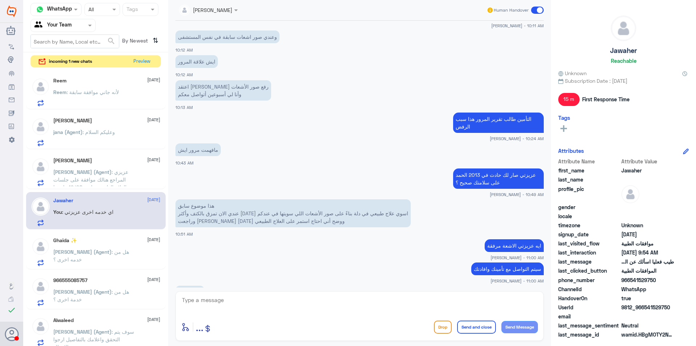
scroll to position [574, 0]
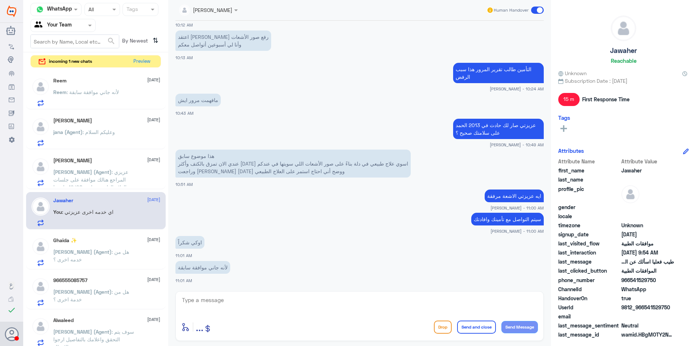
click at [129, 249] on span ": هل من خدمه اخرى ؟" at bounding box center [91, 255] width 76 height 14
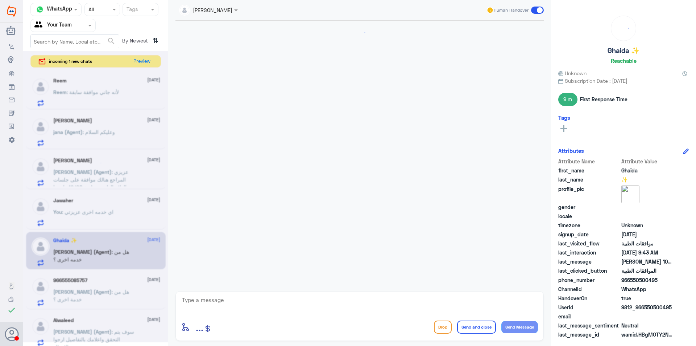
scroll to position [234, 0]
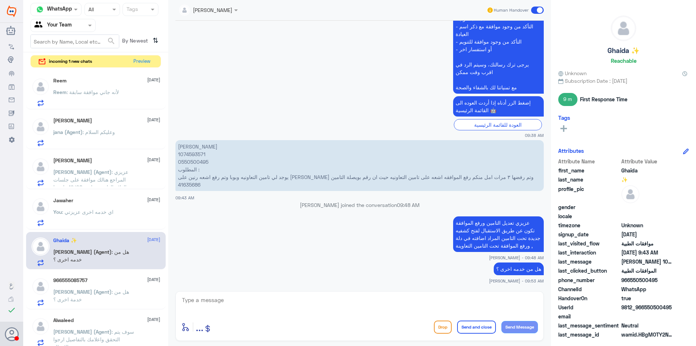
click at [126, 290] on span ": هل من خدمة اخرى ؟" at bounding box center [91, 295] width 76 height 14
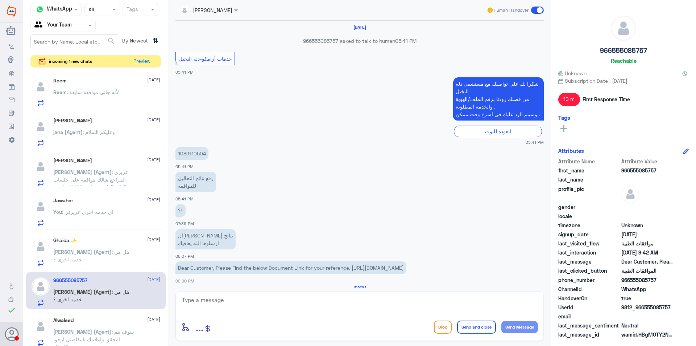
scroll to position [540, 0]
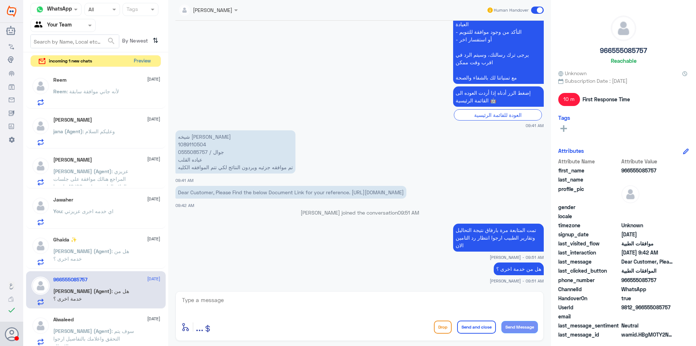
click at [136, 61] on button "Preview" at bounding box center [142, 60] width 22 height 11
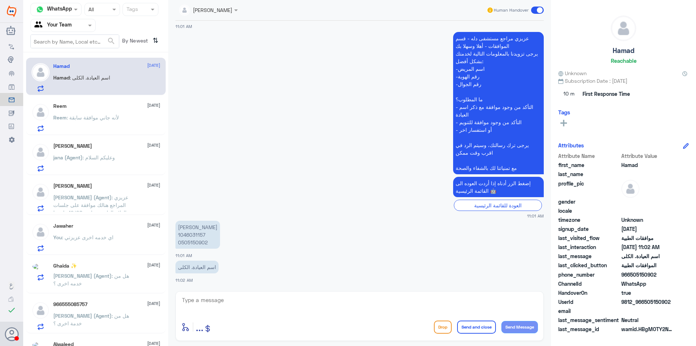
scroll to position [178, 0]
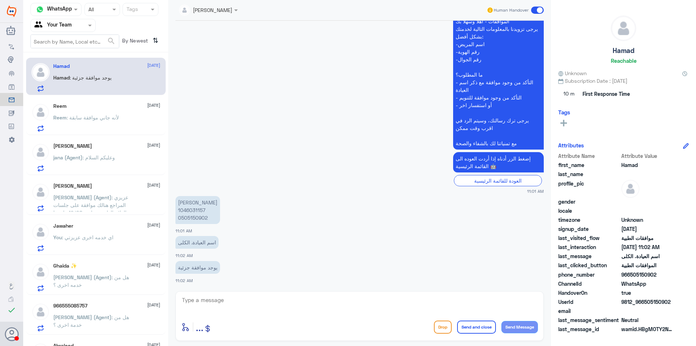
click at [111, 118] on span ": لأنه جاني موافقة سابقة" at bounding box center [93, 117] width 52 height 6
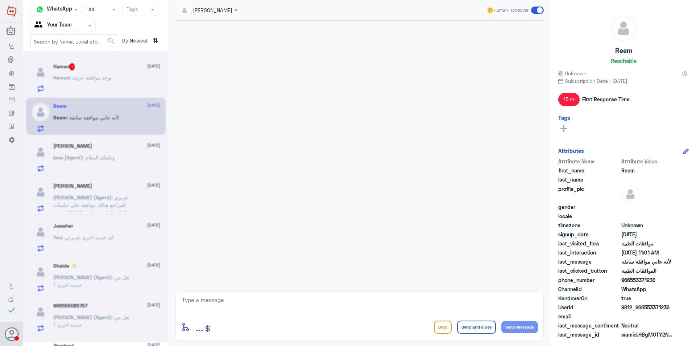
scroll to position [450, 0]
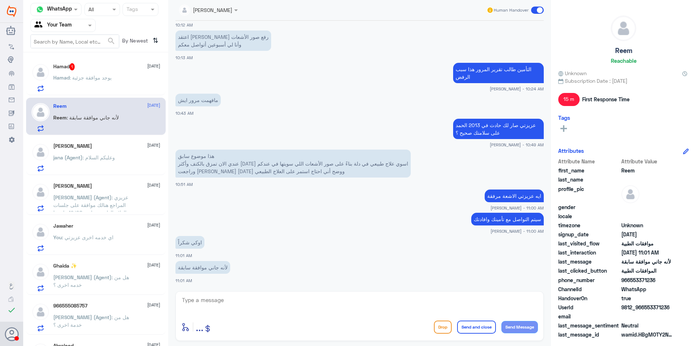
click at [115, 84] on div "Hamad : يوجد موافقة جزئية" at bounding box center [106, 83] width 107 height 16
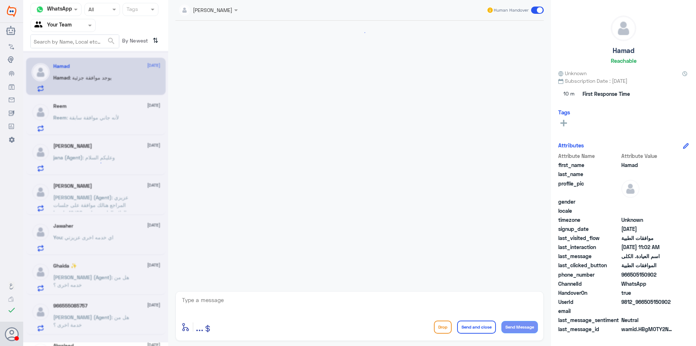
scroll to position [178, 0]
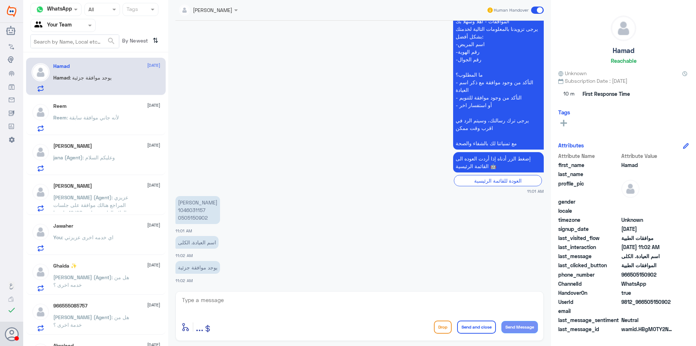
click at [130, 120] on div "Reem : لأنه جاني موافقة سابقة" at bounding box center [106, 123] width 107 height 16
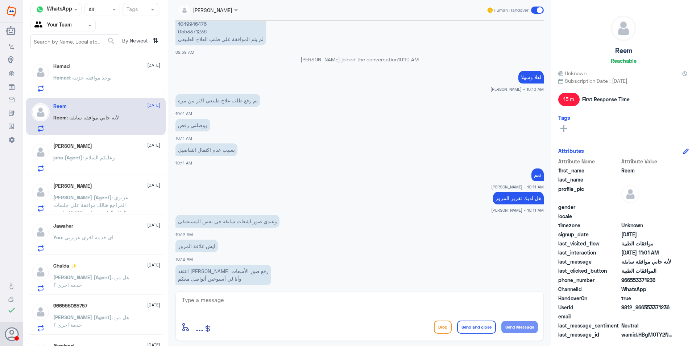
scroll to position [160, 0]
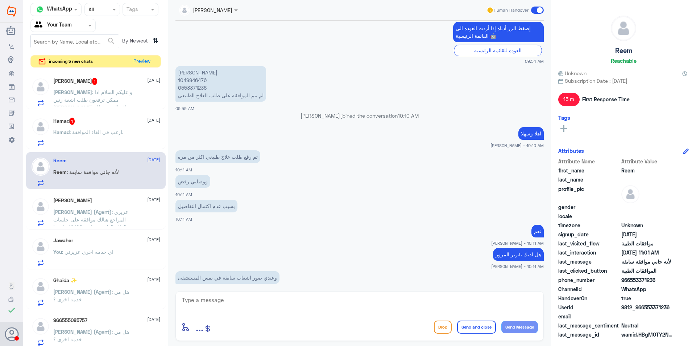
click at [79, 23] on div at bounding box center [63, 25] width 65 height 8
click at [69, 66] on Inbox "Your Inbox" at bounding box center [59, 64] width 25 height 6
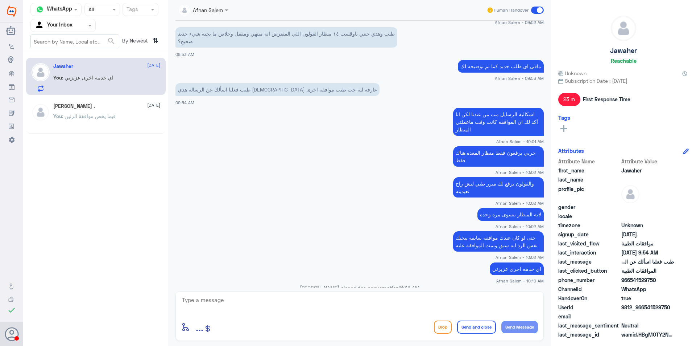
scroll to position [349, 0]
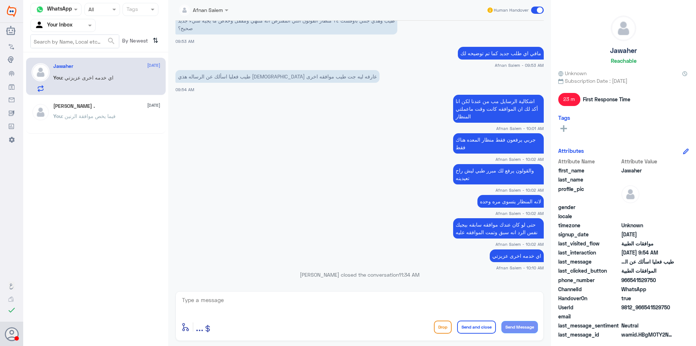
click at [84, 25] on div at bounding box center [63, 25] width 65 height 8
click at [80, 65] on div "Your Inbox" at bounding box center [62, 65] width 65 height 17
click at [106, 121] on p "You : فيما يخص موافقة الرنين" at bounding box center [84, 121] width 62 height 18
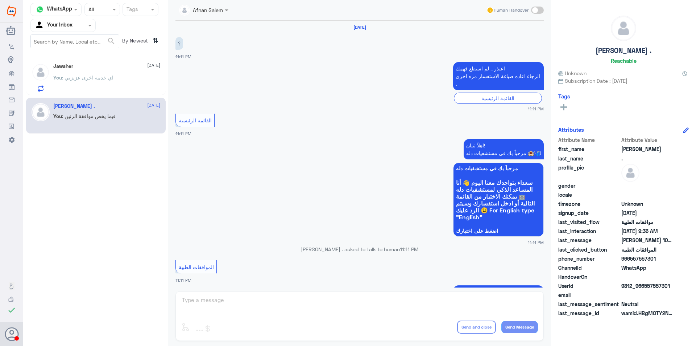
scroll to position [753, 0]
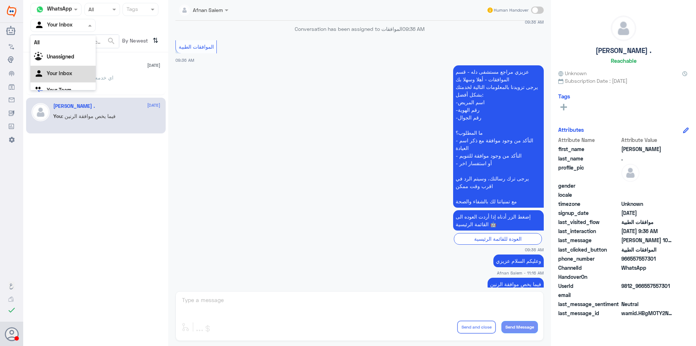
drag, startPoint x: 85, startPoint y: 18, endPoint x: 86, endPoint y: 22, distance: 3.7
click at [85, 20] on div "Agent Filter Your Inbox" at bounding box center [62, 25] width 65 height 13
click at [67, 86] on div "Your Team" at bounding box center [62, 81] width 65 height 17
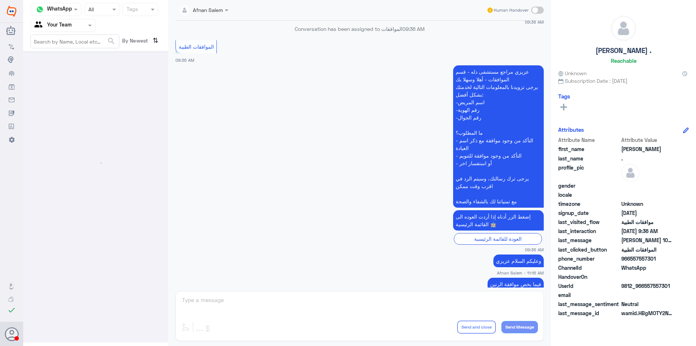
scroll to position [0, 0]
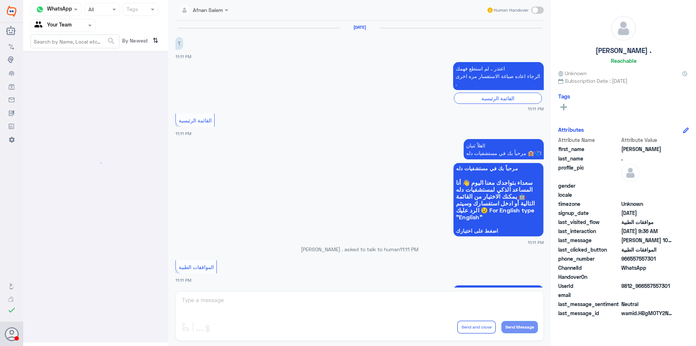
click at [77, 26] on div at bounding box center [63, 25] width 65 height 8
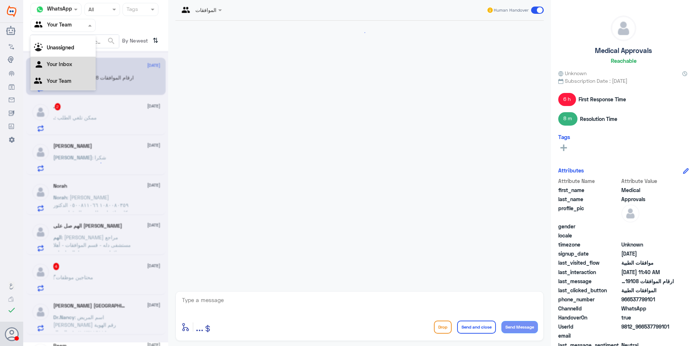
scroll to position [862, 0]
click at [80, 63] on div "Your Inbox" at bounding box center [62, 65] width 65 height 17
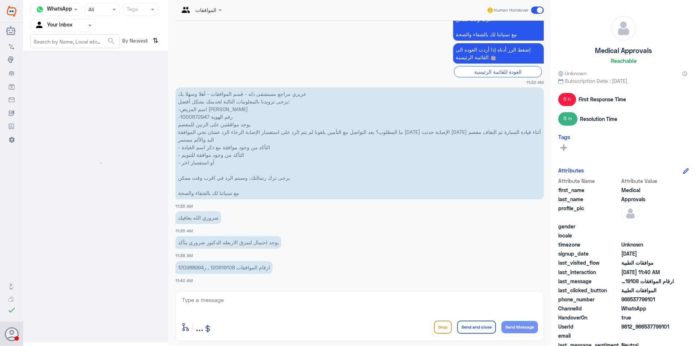
scroll to position [0, 0]
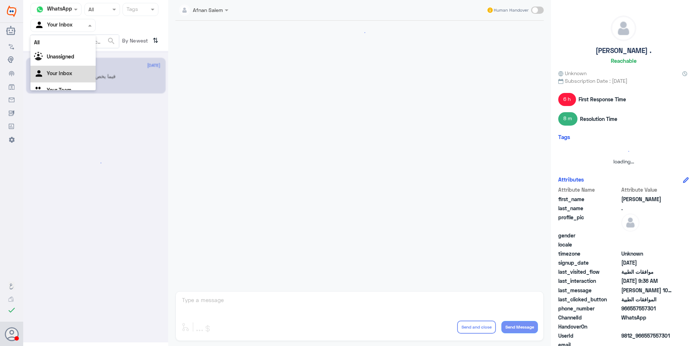
click at [81, 30] on div "Agent Filter Your Inbox" at bounding box center [58, 25] width 55 height 11
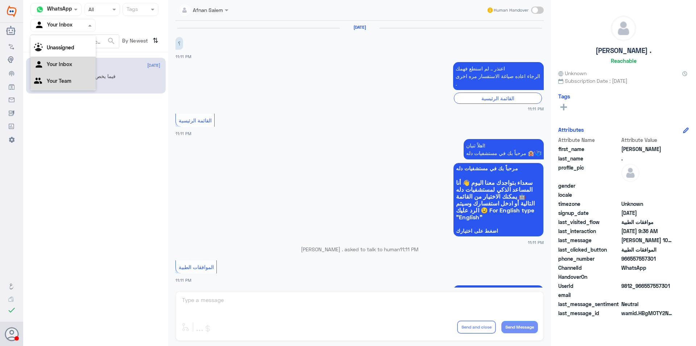
scroll to position [753, 0]
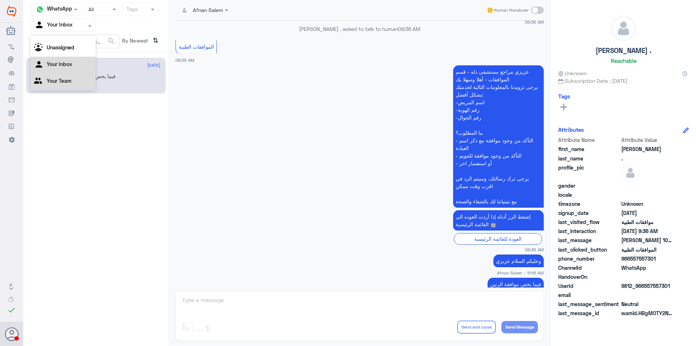
click at [79, 80] on div "Your Team" at bounding box center [62, 81] width 65 height 17
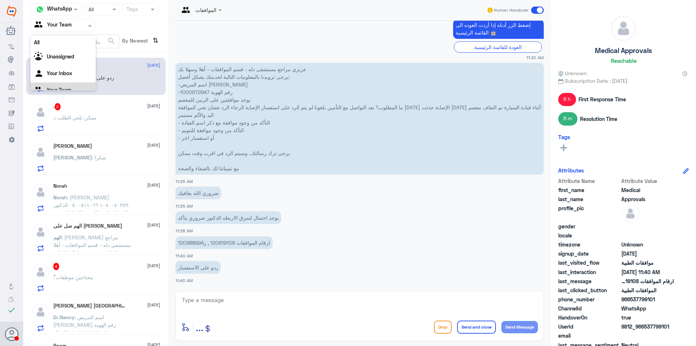
scroll to position [9, 0]
click at [74, 30] on div "Agent Filter Your Team" at bounding box center [58, 25] width 55 height 11
click at [97, 117] on div ". : ممكن تلغي الطلب" at bounding box center [106, 123] width 107 height 16
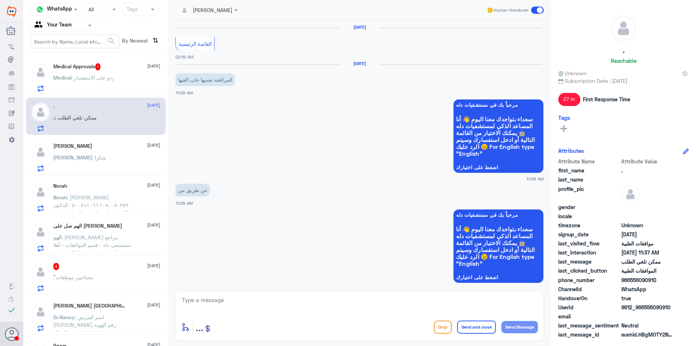
scroll to position [760, 0]
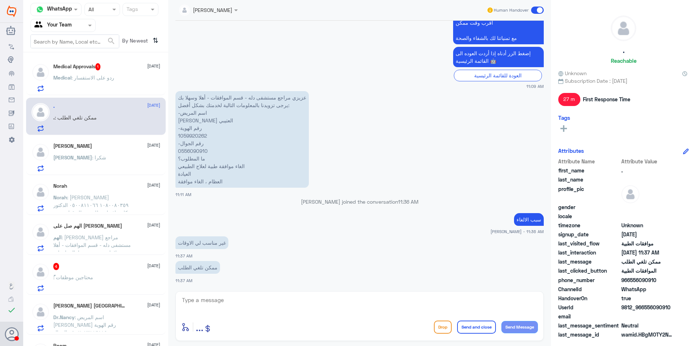
click at [84, 65] on h5 "Medical Approvals 1" at bounding box center [76, 66] width 47 height 7
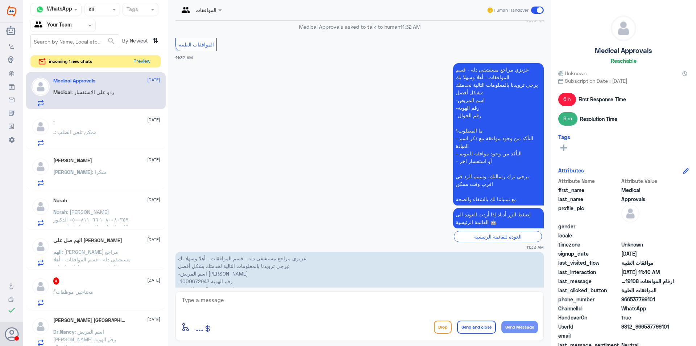
scroll to position [826, 0]
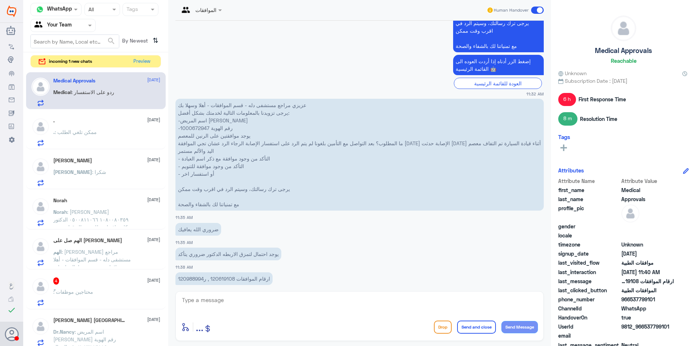
click at [198, 129] on p "عزيزي مراجع مستشفى دله - قسم الموافقات - أهلا وسهلا بك يرجى تزويدنا بالمعلومات …" at bounding box center [359, 155] width 368 height 112
copy p "1000672947"
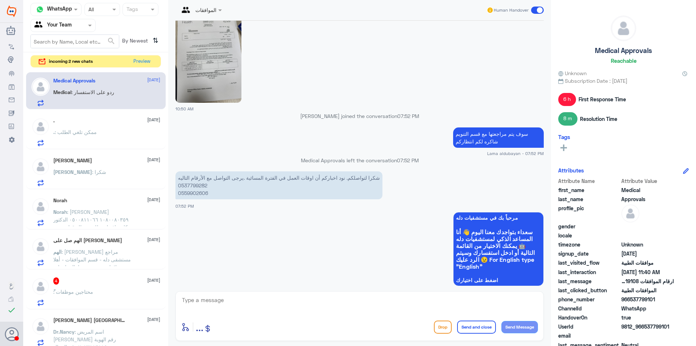
scroll to position [470, 0]
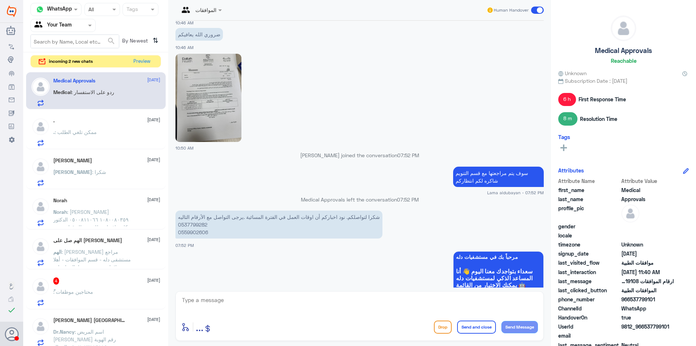
click at [204, 79] on img at bounding box center [208, 98] width 66 height 88
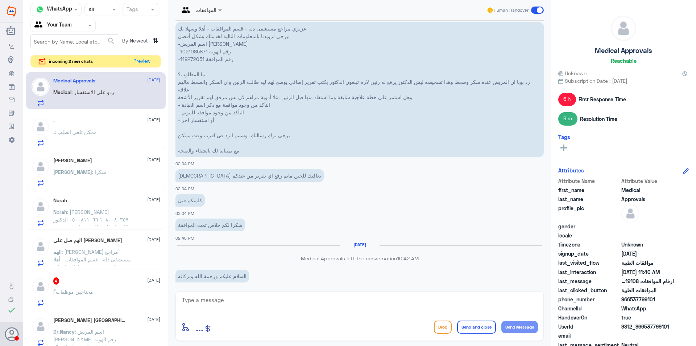
scroll to position [842, 0]
click at [198, 54] on p "عزيزي مراجع مستشفى دله - قسم الموافقات - أهلا وسهلا بك يرجى تزويدنا بالمعلومات …" at bounding box center [359, 91] width 368 height 135
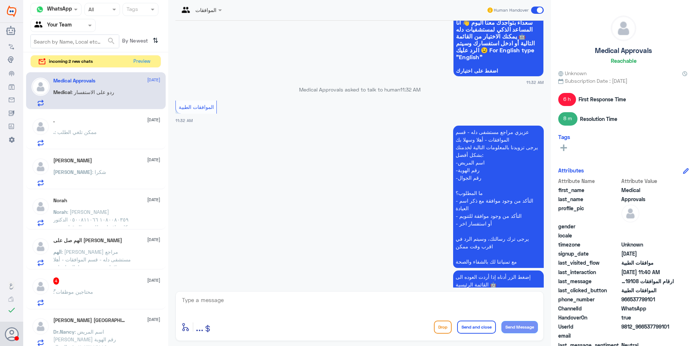
scroll to position [5351, 0]
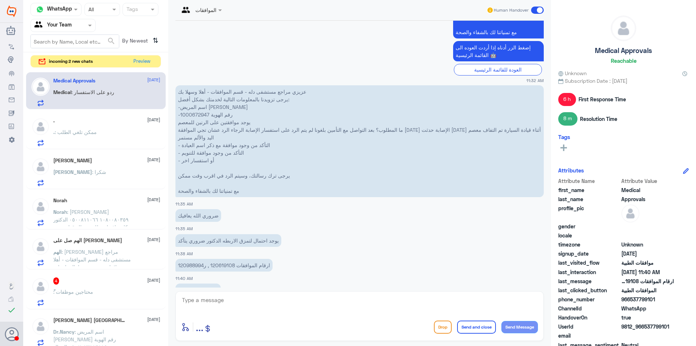
click at [204, 94] on p "عزيزي مراجع مستشفى دله - قسم الموافقات - أهلا وسهلا بك يرجى تزويدنا بالمعلومات …" at bounding box center [359, 141] width 368 height 112
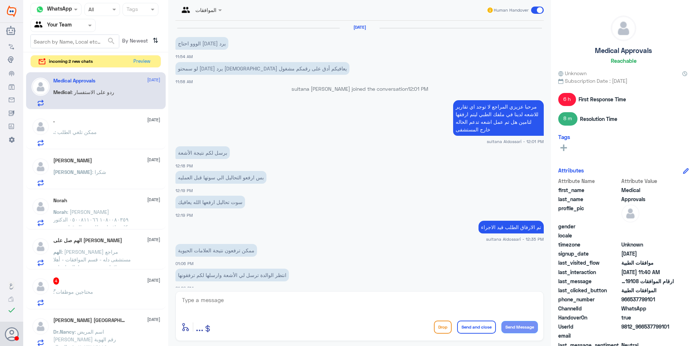
scroll to position [804, 0]
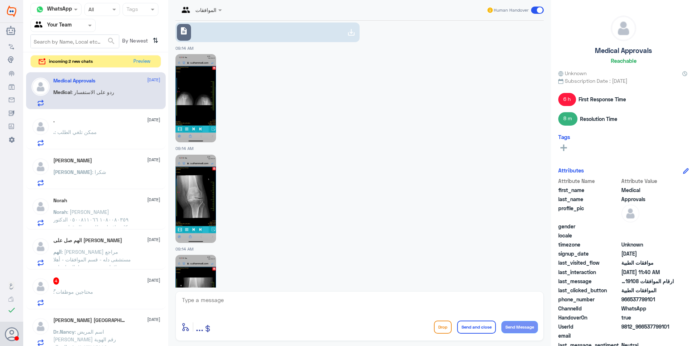
click at [311, 189] on div at bounding box center [359, 198] width 368 height 89
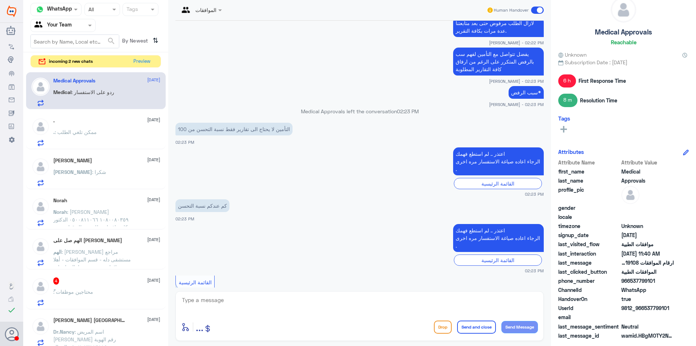
scroll to position [9654, 0]
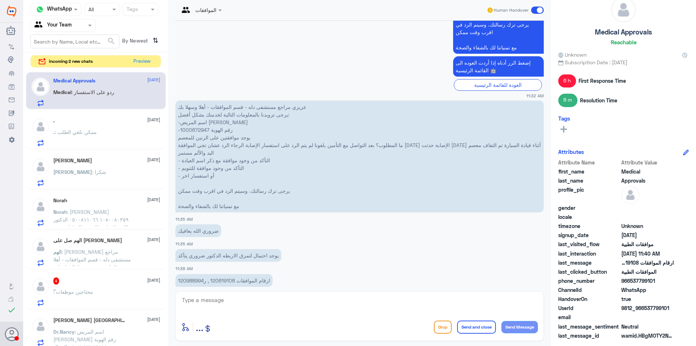
click at [226, 274] on p "ارقام الموافقات 120619108 , ر120988994" at bounding box center [223, 280] width 97 height 13
copy p "120619108"
